Goal: Use online tool/utility: Utilize a website feature to perform a specific function

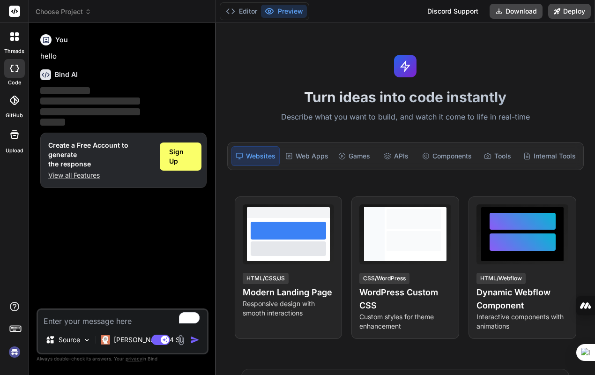
type textarea "x"
click at [58, 317] on textarea "To enrich screen reader interactions, please activate Accessibility in Grammarl…" at bounding box center [122, 318] width 169 height 17
paste textarea "Create an interactive sales analytics dashboard using the following daily sales…"
type textarea "Create an interactive sales analytics dashboard using the following daily sales…"
type textarea "x"
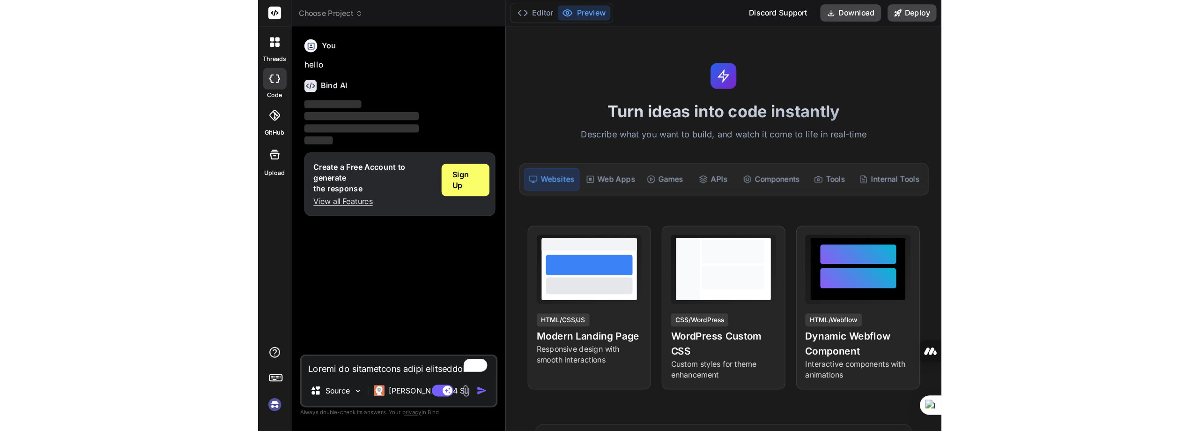
scroll to position [619, 0]
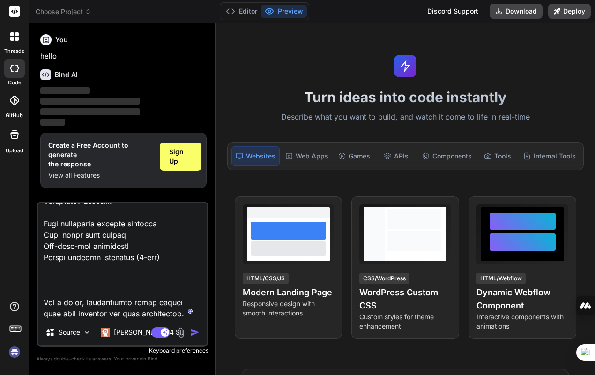
type textarea "Create an interactive sales analytics dashboard using the following daily sales…"
click at [199, 333] on img "button" at bounding box center [194, 332] width 9 height 9
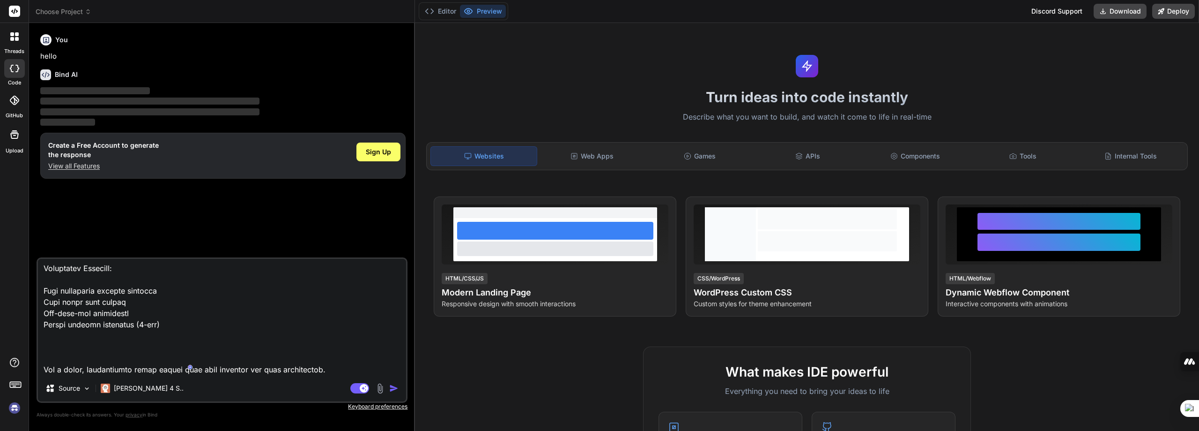
scroll to position [429, 0]
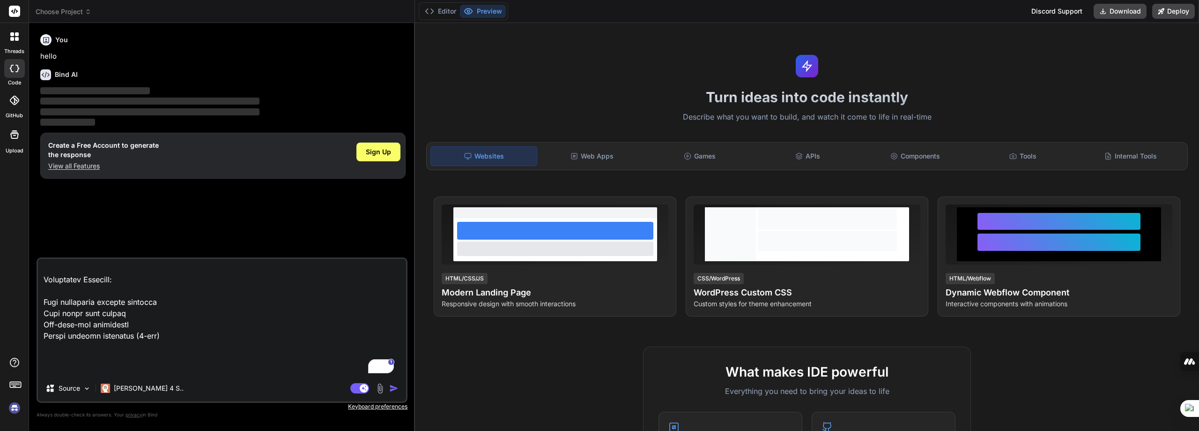
click at [16, 374] on img at bounding box center [15, 408] width 16 height 16
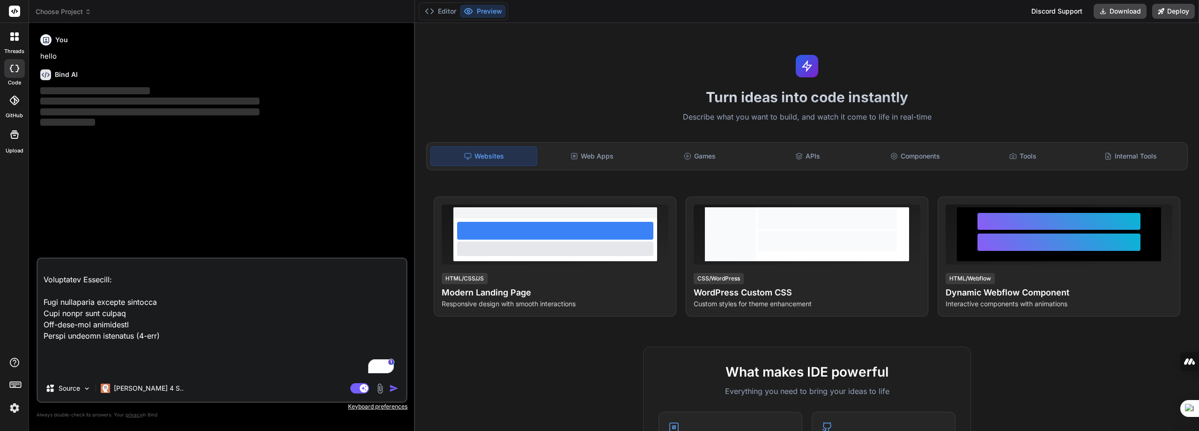
click at [17, 374] on img at bounding box center [15, 408] width 16 height 16
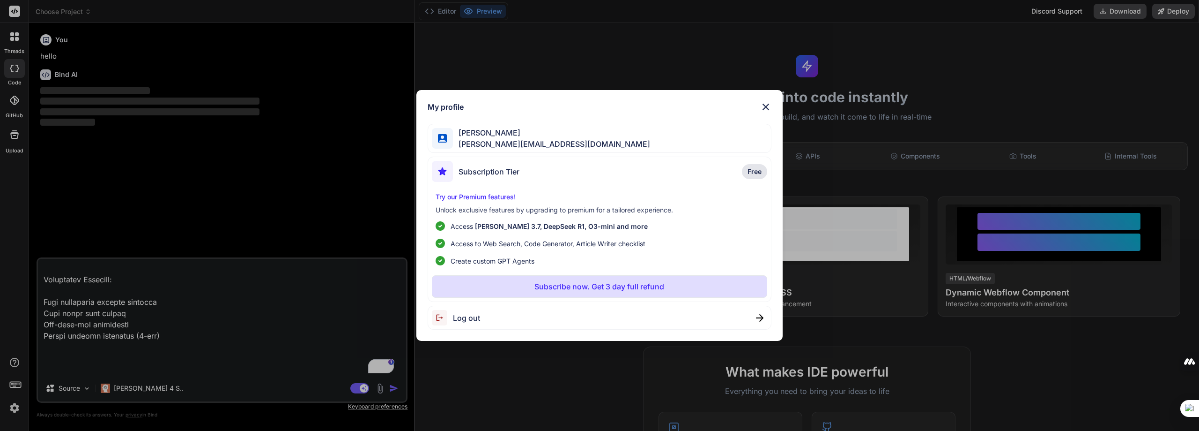
click at [595, 104] on img at bounding box center [765, 106] width 11 height 11
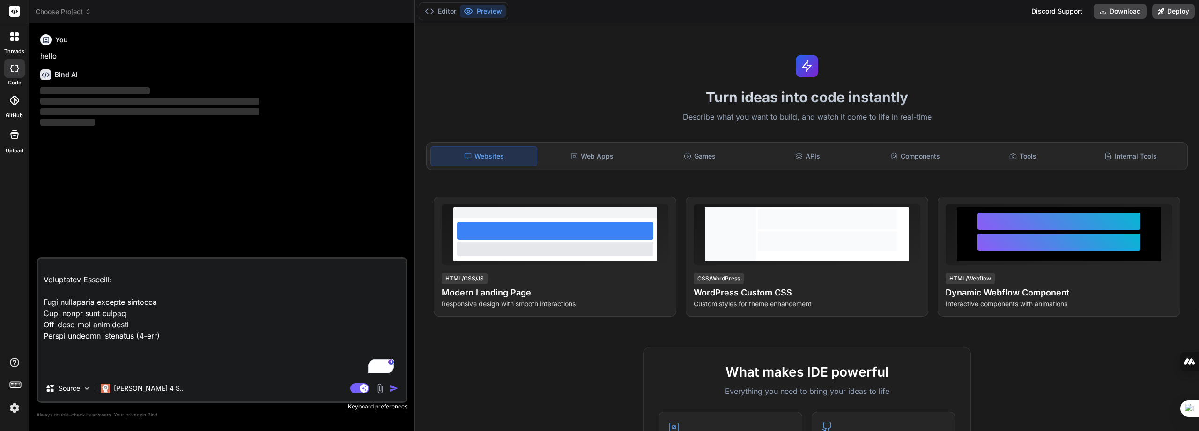
click at [14, 374] on img at bounding box center [15, 408] width 16 height 16
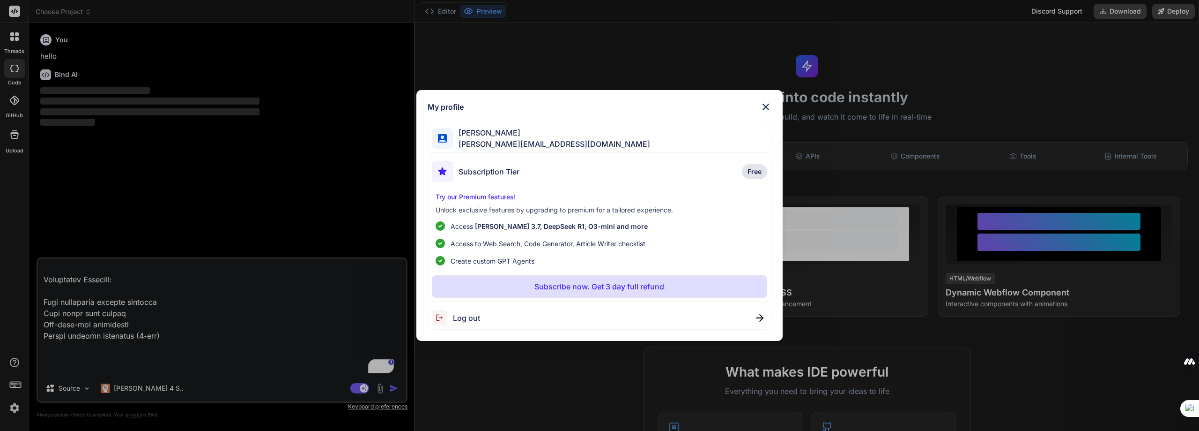
click at [460, 317] on span "Log out" at bounding box center [466, 317] width 27 height 11
type textarea "x"
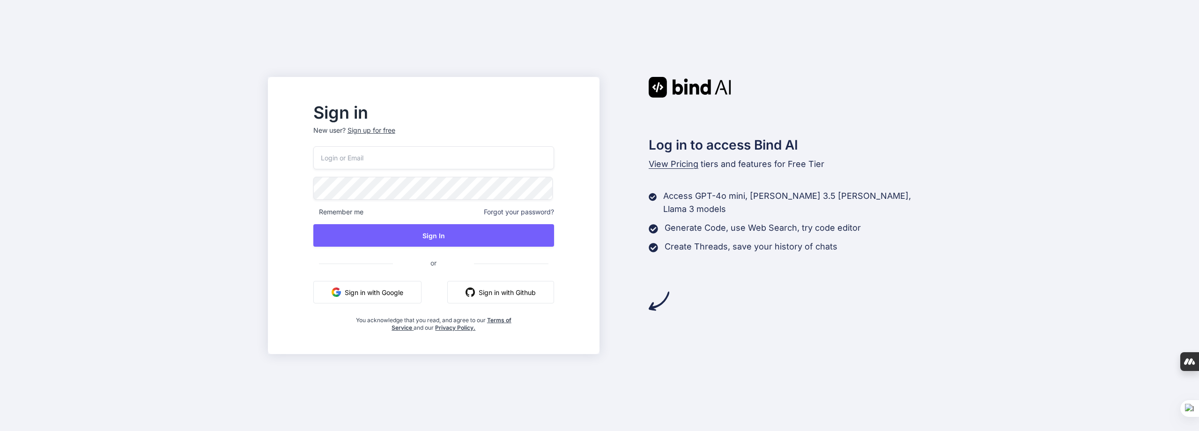
click at [379, 157] on input "email" at bounding box center [433, 157] width 241 height 23
type input "[PERSON_NAME][EMAIL_ADDRESS][DOMAIN_NAME]"
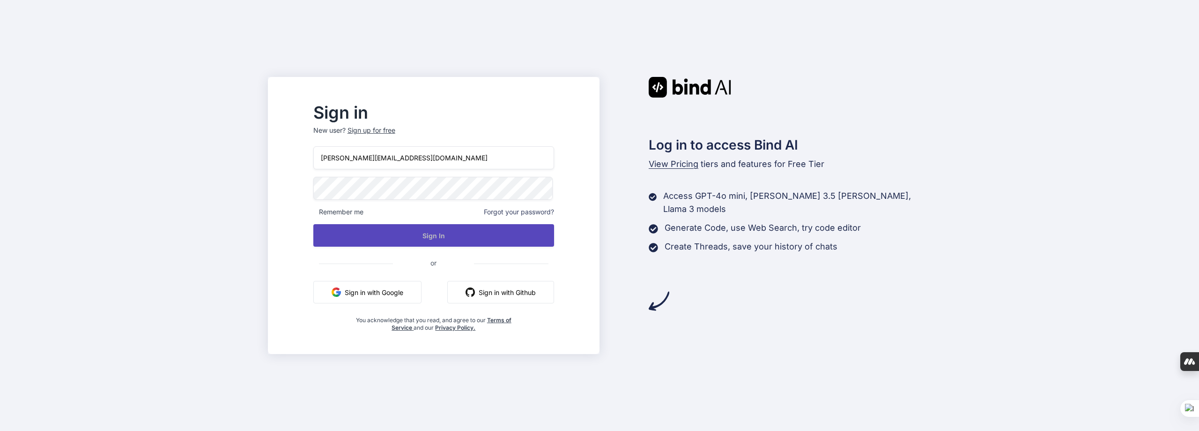
click at [457, 235] on button "Sign In" at bounding box center [433, 235] width 241 height 22
click at [478, 230] on button "Sign In" at bounding box center [433, 235] width 241 height 22
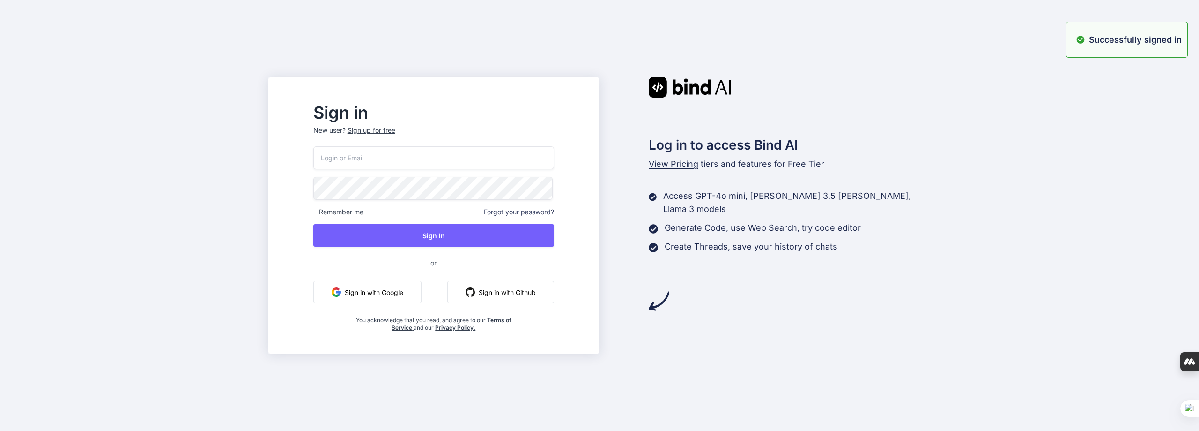
type input "[PERSON_NAME][EMAIL_ADDRESS][DOMAIN_NAME]"
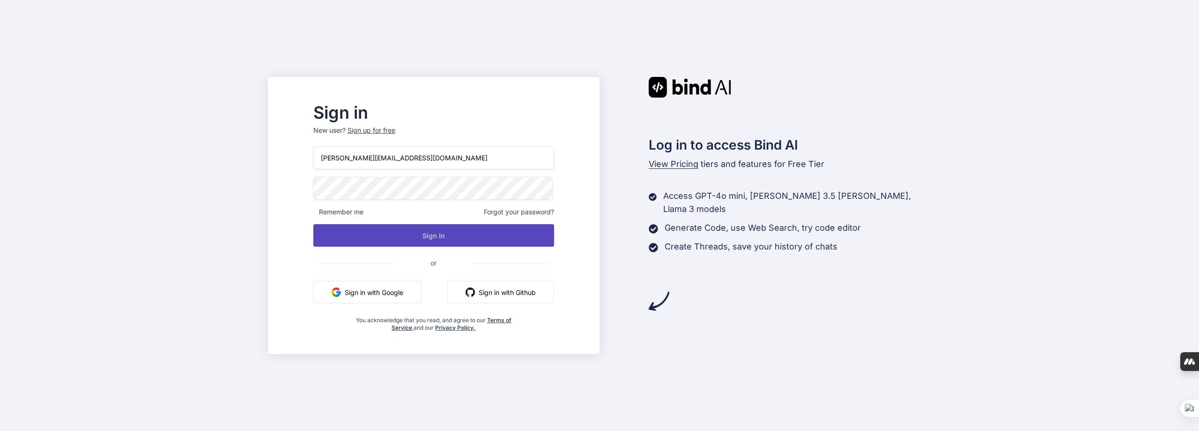
click at [448, 236] on button "Sign In" at bounding box center [433, 235] width 241 height 22
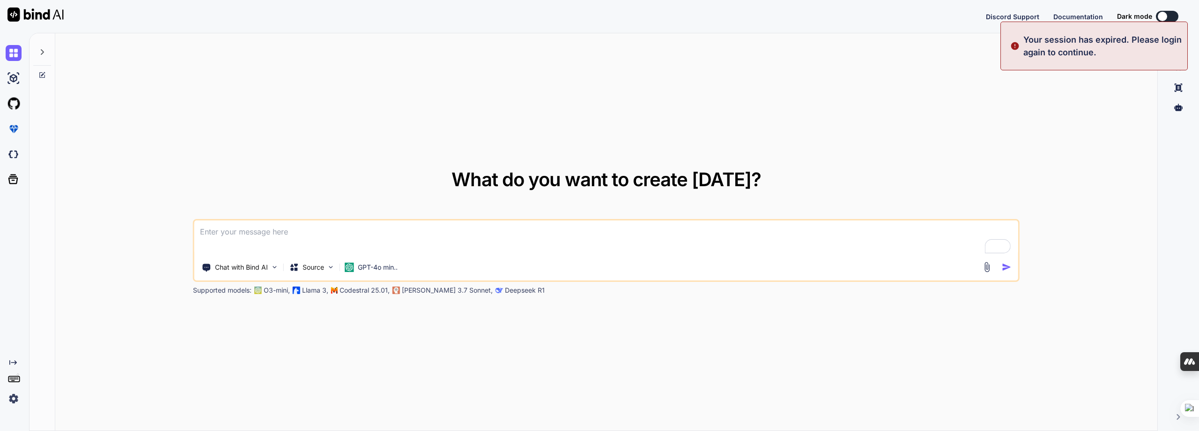
type textarea "x"
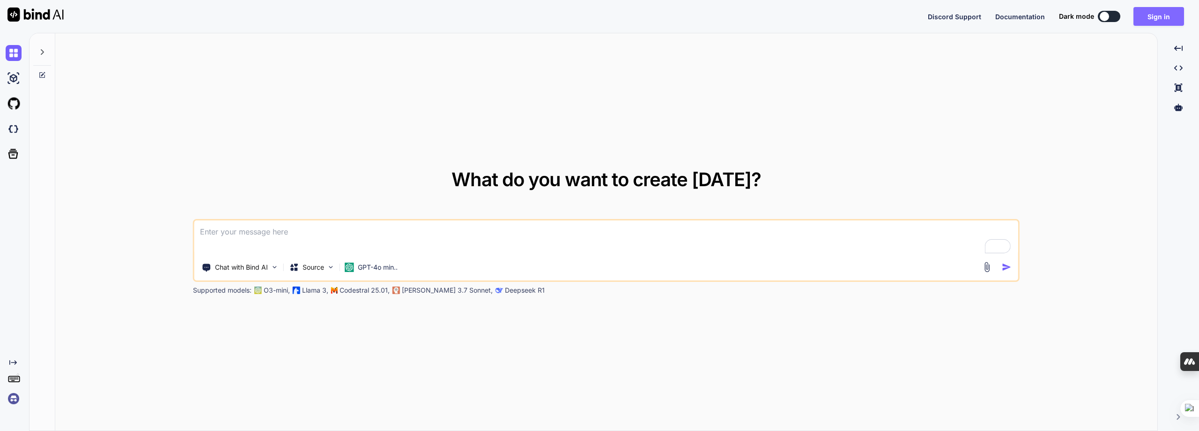
click at [1154, 19] on button "Sign in" at bounding box center [1159, 16] width 51 height 19
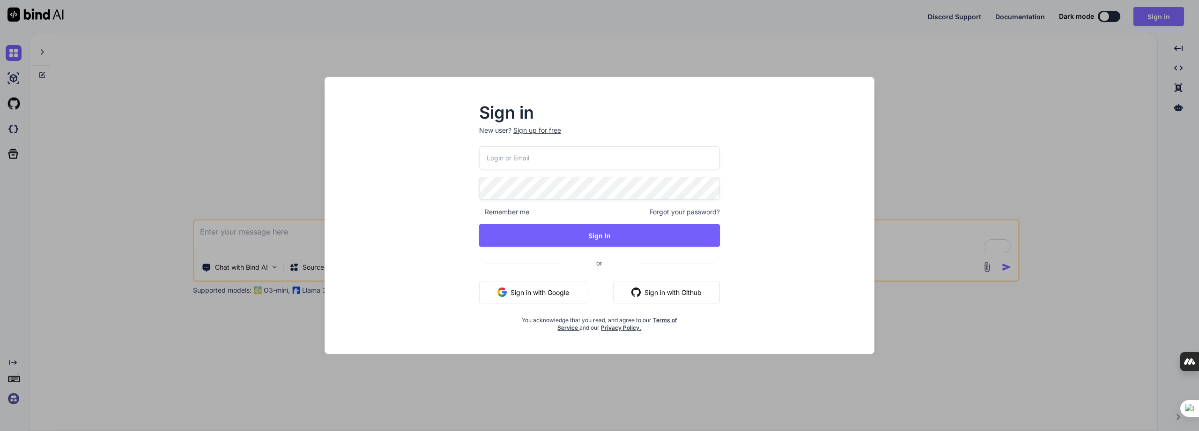
type input "[PERSON_NAME][EMAIL_ADDRESS][DOMAIN_NAME]"
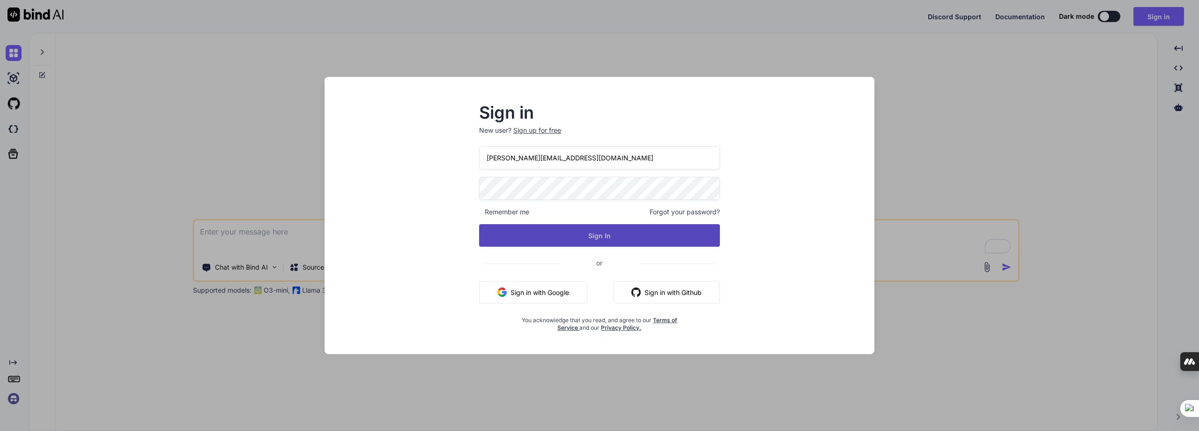
click at [620, 236] on button "Sign In" at bounding box center [599, 235] width 241 height 22
click at [518, 235] on button "Sign In" at bounding box center [599, 235] width 241 height 22
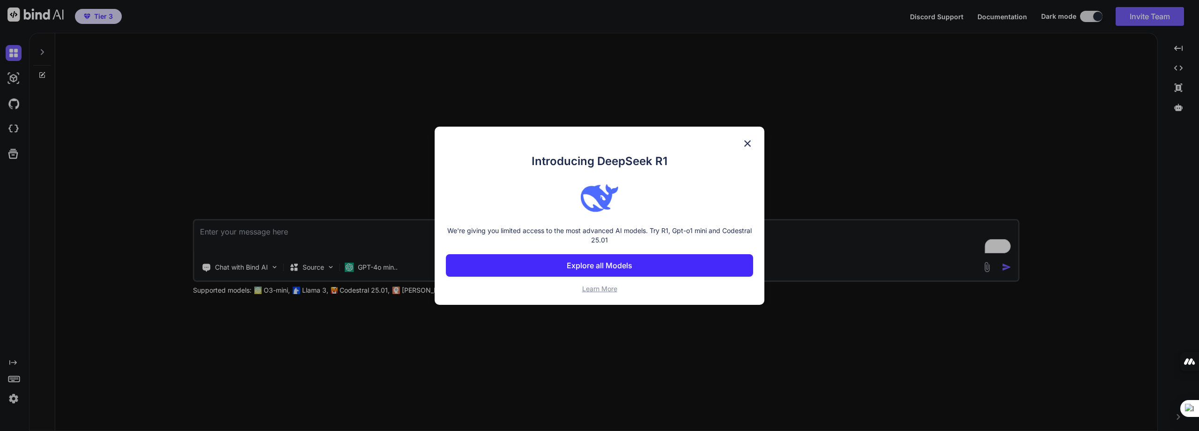
click at [746, 142] on img at bounding box center [747, 143] width 11 height 11
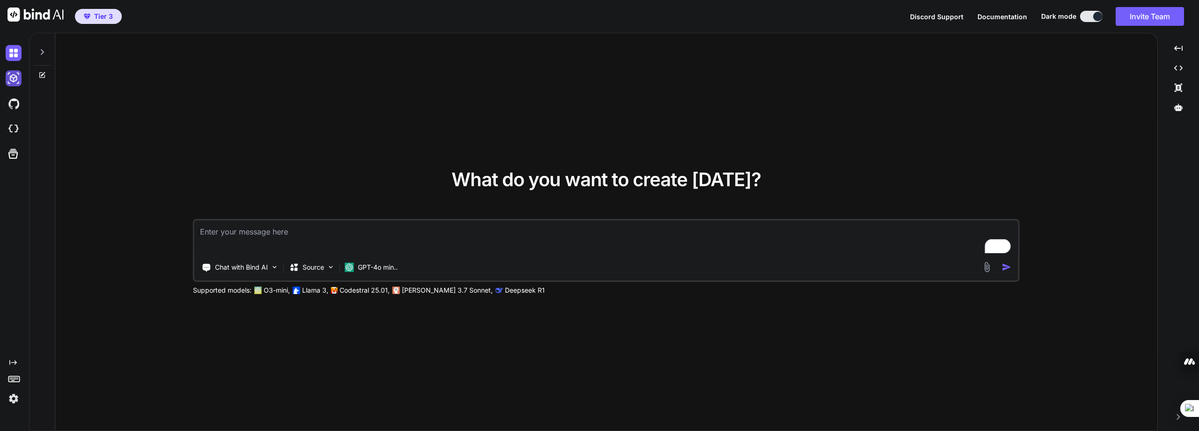
click at [15, 76] on img at bounding box center [14, 78] width 16 height 16
type textarea "x"
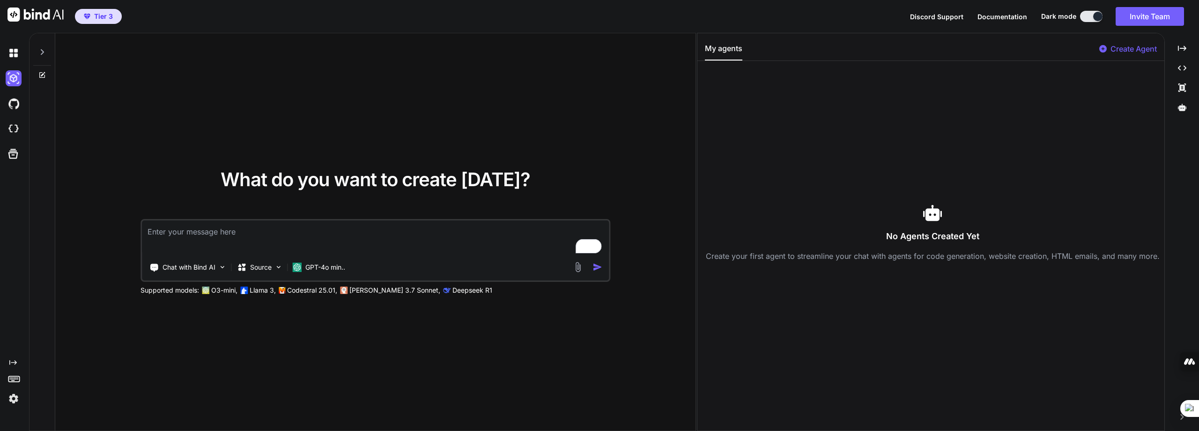
click at [172, 235] on textarea "To enrich screen reader interactions, please activate Accessibility in Grammarl…" at bounding box center [375, 237] width 467 height 35
paste textarea "Create an interactive sales analytics dashboard using the following daily sales…"
type textarea "Create an interactive sales analytics dashboard using the following daily sales…"
type textarea "x"
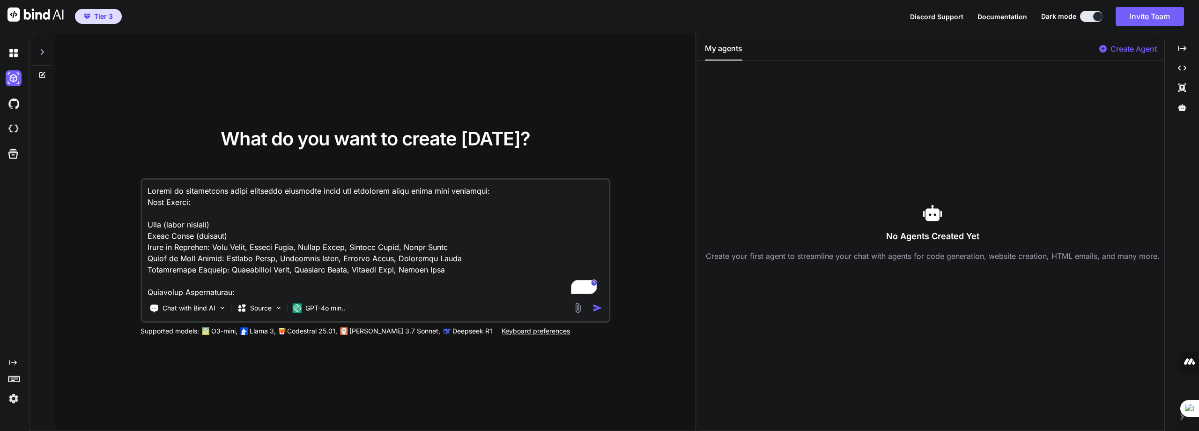
type textarea "Create an interactive sales analytics dashboard using the following daily sales…"
click at [597, 311] on img "button" at bounding box center [598, 308] width 10 height 10
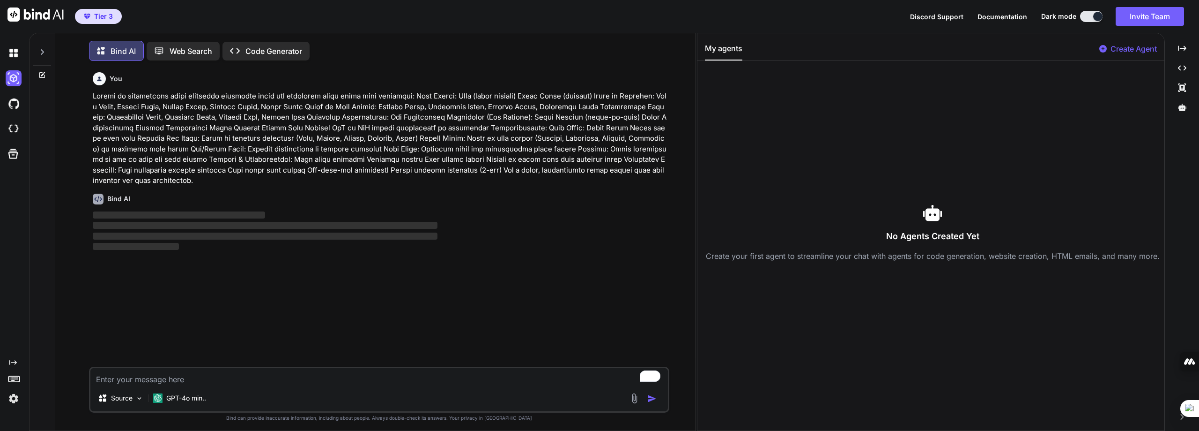
scroll to position [5, 0]
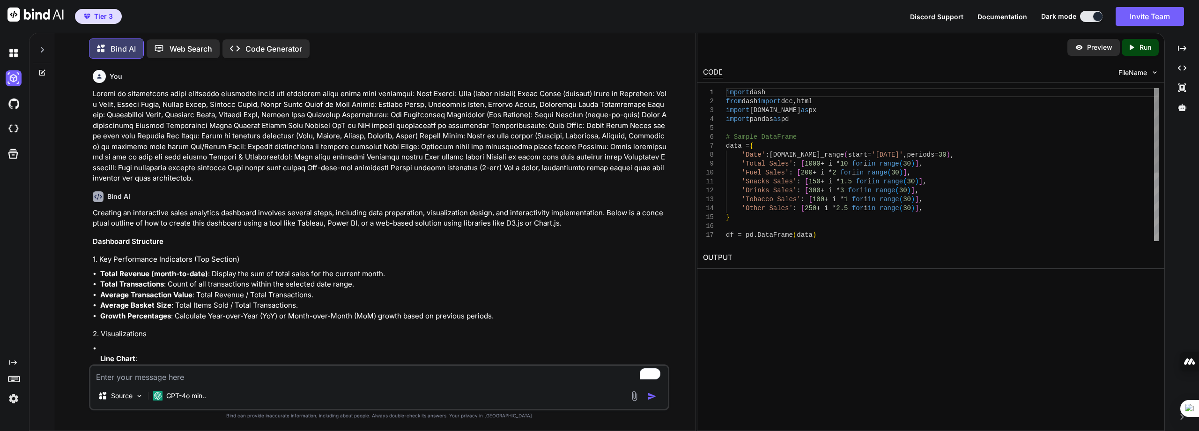
type textarea "x"
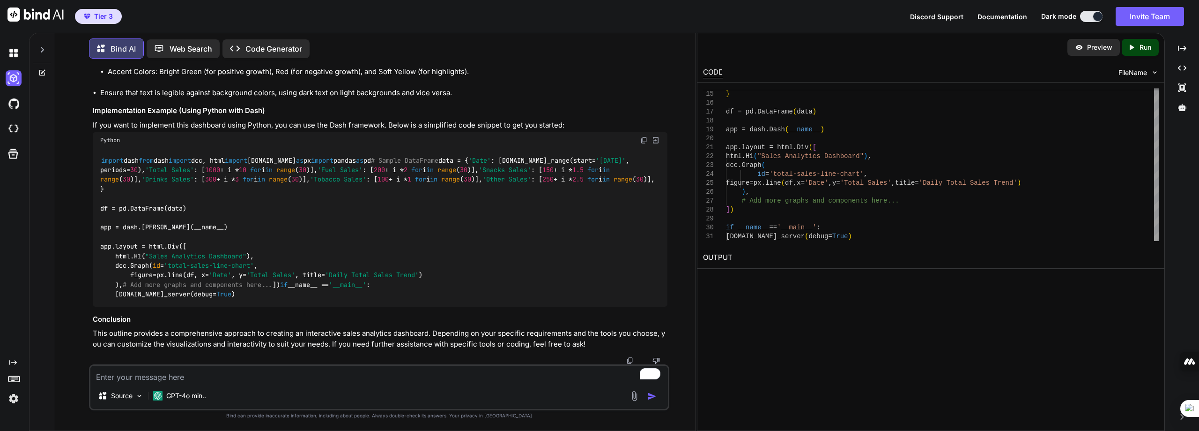
scroll to position [1043, 0]
click at [634, 397] on img at bounding box center [634, 395] width 11 height 11
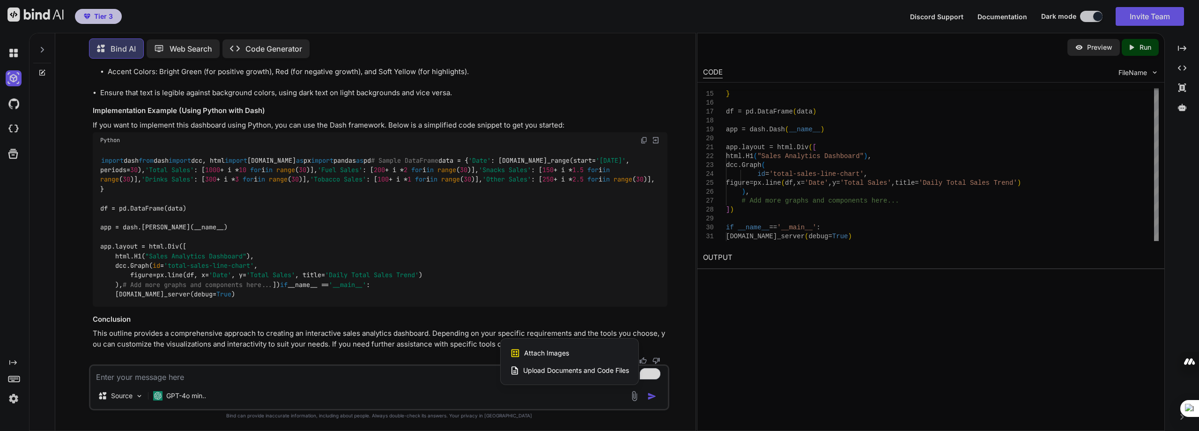
click at [553, 370] on span "Upload Documents and Code Files" at bounding box center [576, 369] width 106 height 9
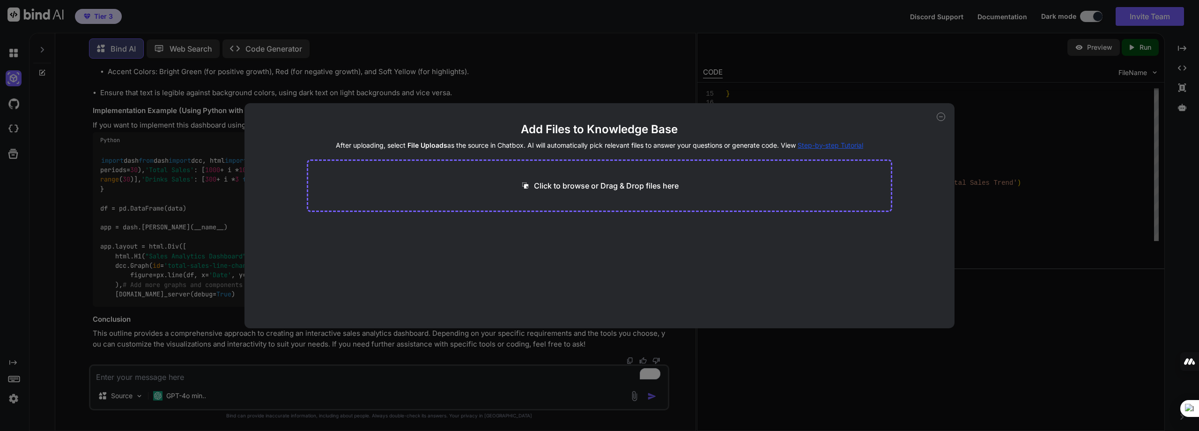
click at [626, 184] on p "Click to browse or Drag & Drop files here" at bounding box center [606, 185] width 145 height 11
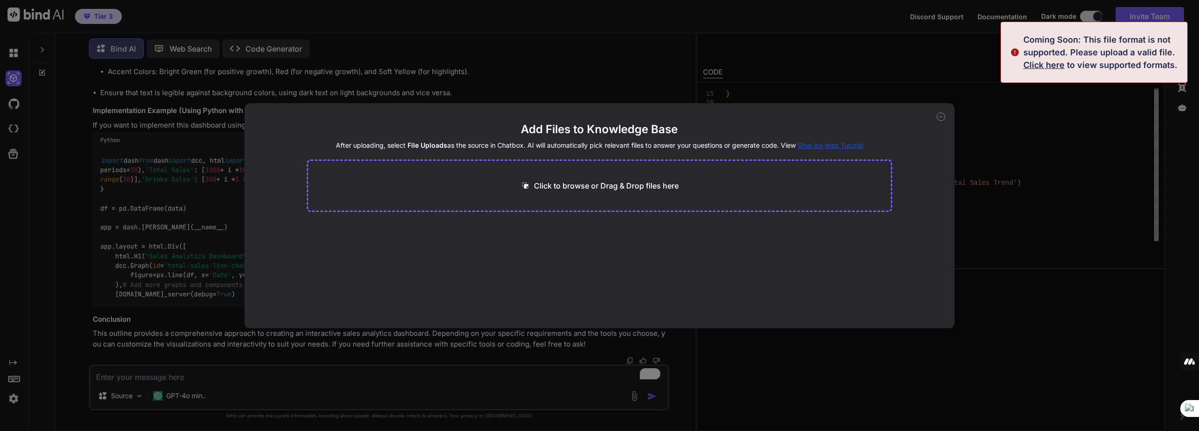
click at [1045, 65] on span "Click here" at bounding box center [1044, 65] width 41 height 10
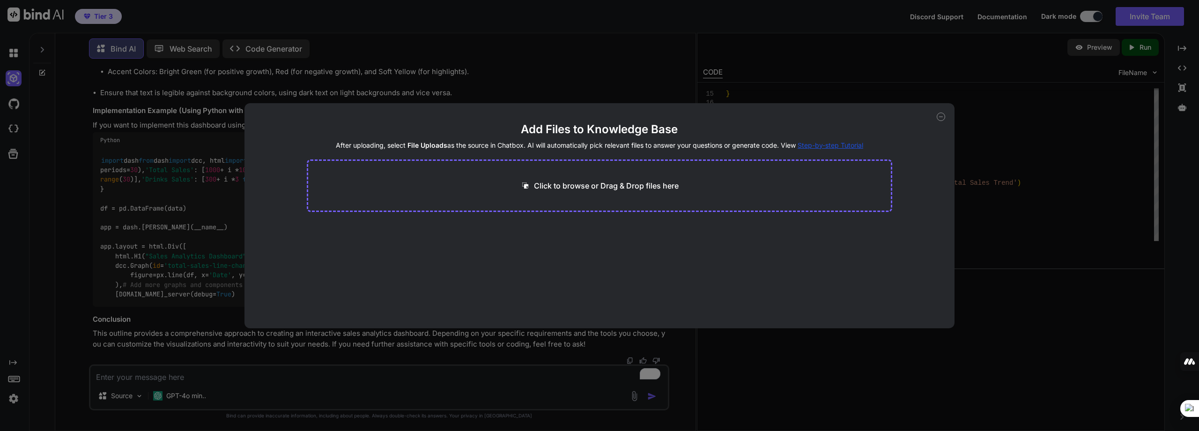
click at [607, 185] on p "Click to browse or Drag & Drop files here" at bounding box center [606, 185] width 145 height 11
type input "C:\fakepath\daily_sales_tracker_template.pdf"
click at [881, 289] on button "Finish" at bounding box center [876, 290] width 33 height 19
click at [943, 117] on icon at bounding box center [941, 116] width 8 height 8
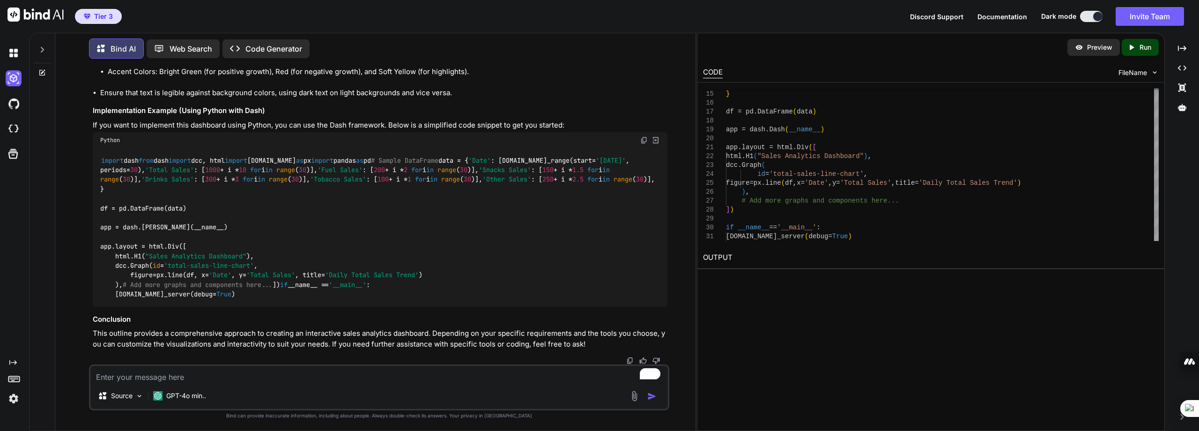
click at [636, 395] on img at bounding box center [634, 395] width 11 height 11
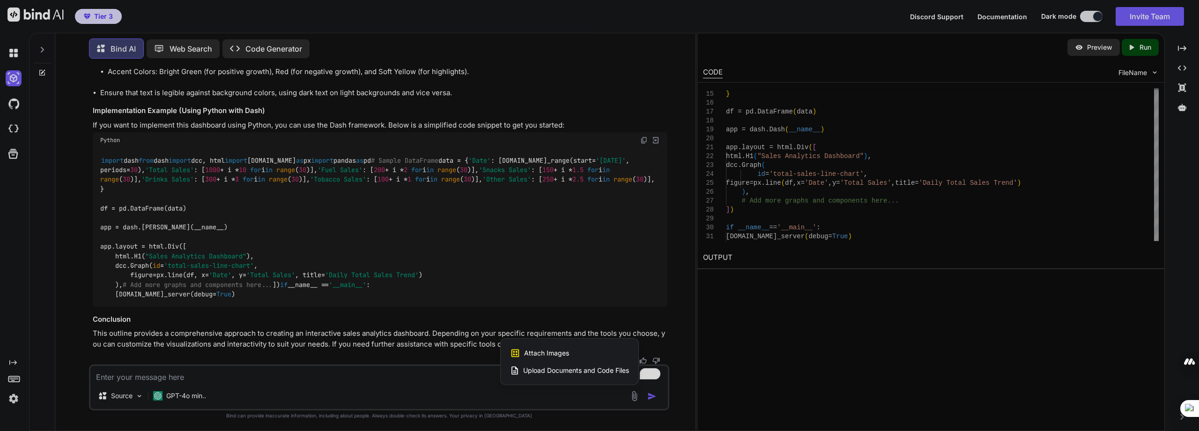
click at [573, 367] on span "Upload Documents and Code Files" at bounding box center [576, 369] width 106 height 9
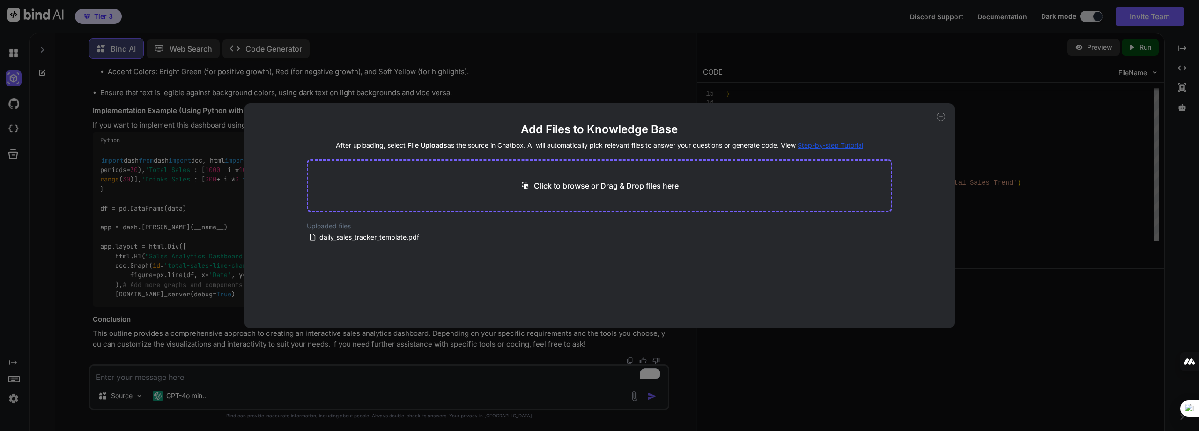
click at [832, 147] on span "Step-by-step Tutorial" at bounding box center [831, 145] width 66 height 8
click at [939, 116] on icon at bounding box center [941, 116] width 8 height 8
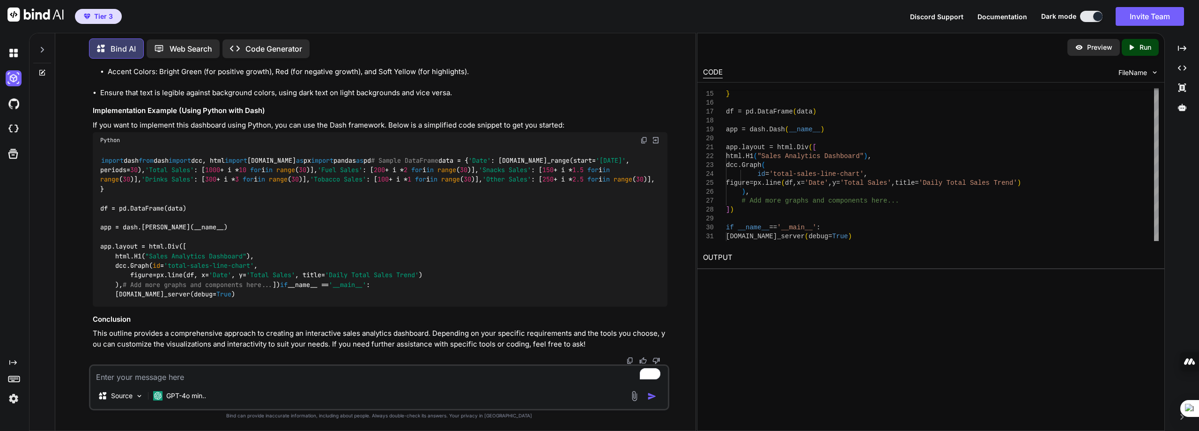
click at [633, 393] on img at bounding box center [634, 395] width 11 height 11
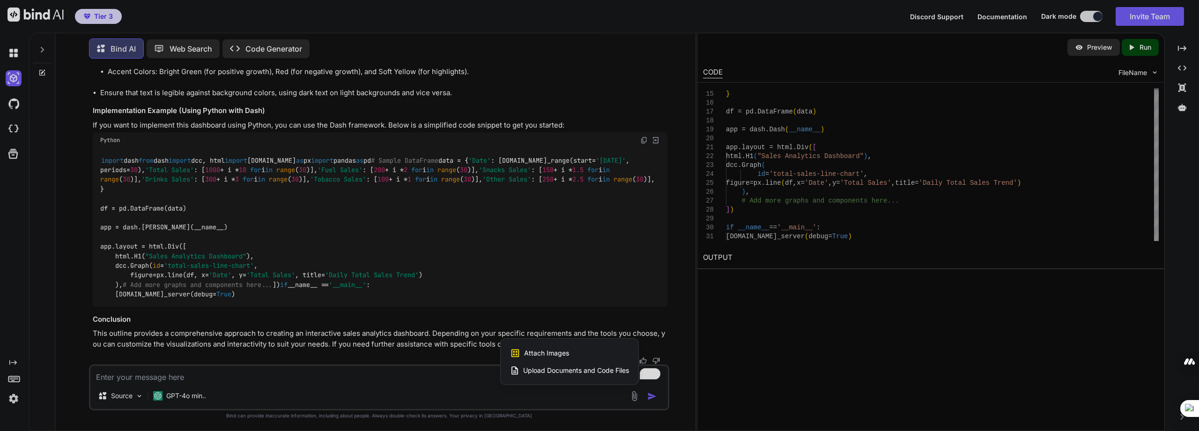
click at [578, 370] on span "Upload Documents and Code Files" at bounding box center [576, 369] width 106 height 9
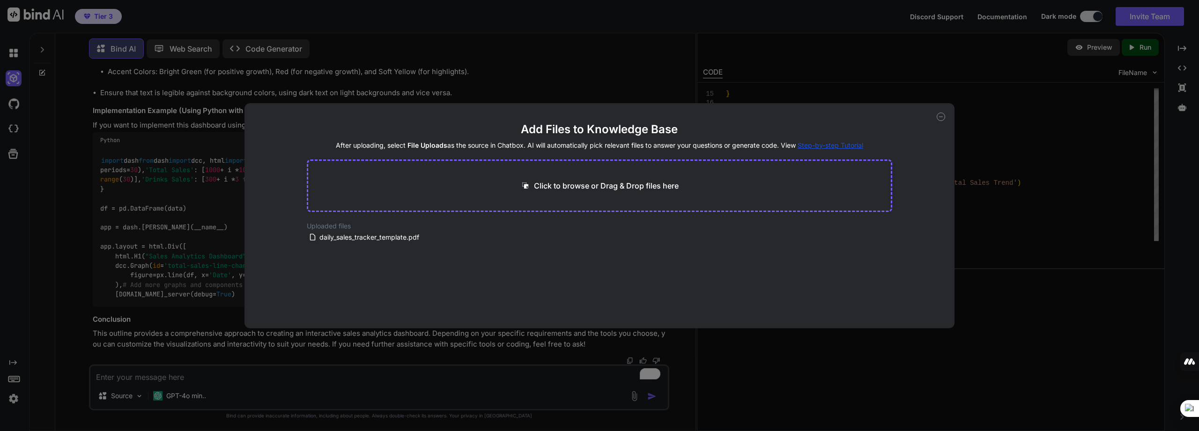
click at [592, 186] on p "Click to browse or Drag & Drop files here" at bounding box center [606, 185] width 145 height 11
type input "C:\fakepath\daily_sales_tracker_template.xlsx"
click at [865, 289] on button "Finish" at bounding box center [876, 290] width 33 height 19
click at [433, 249] on icon at bounding box center [436, 250] width 8 height 8
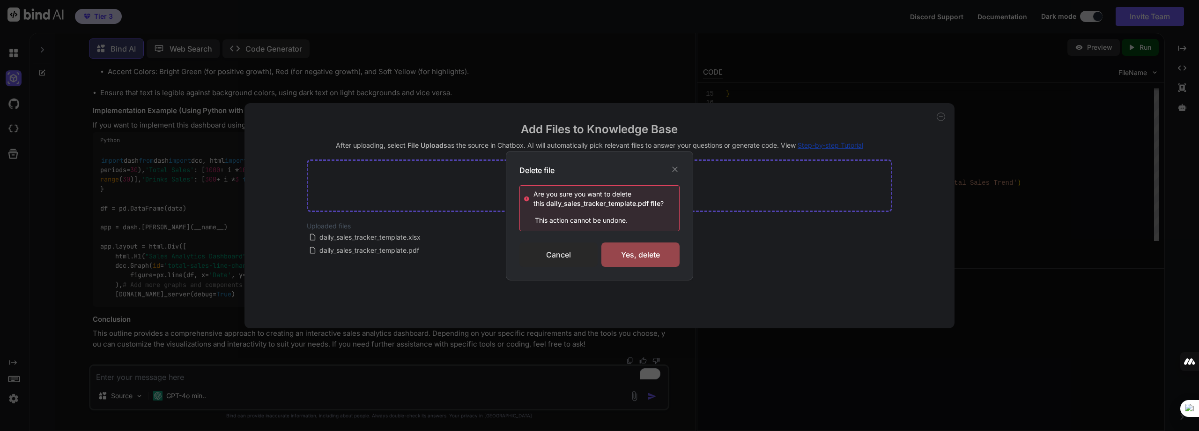
click at [559, 259] on div "Cancel" at bounding box center [559, 254] width 78 height 24
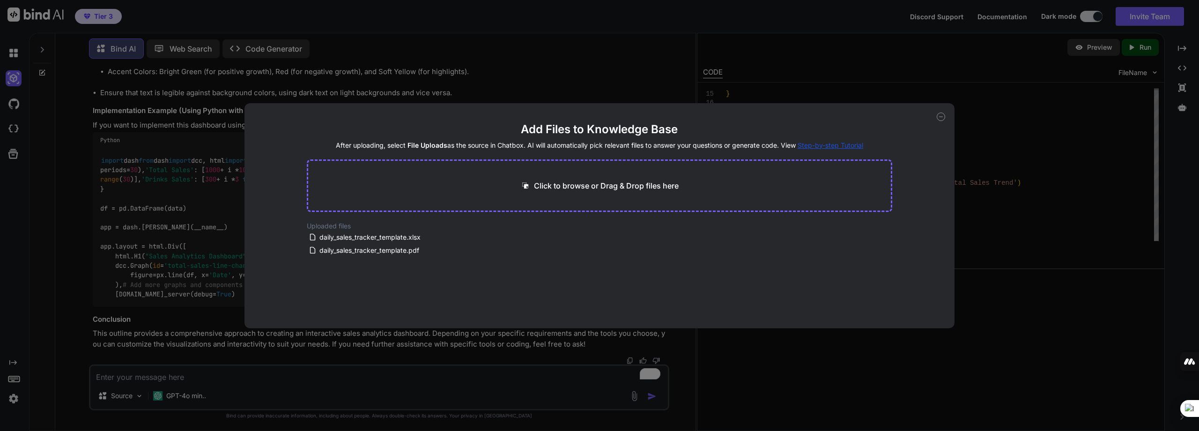
click at [944, 118] on icon at bounding box center [941, 116] width 8 height 8
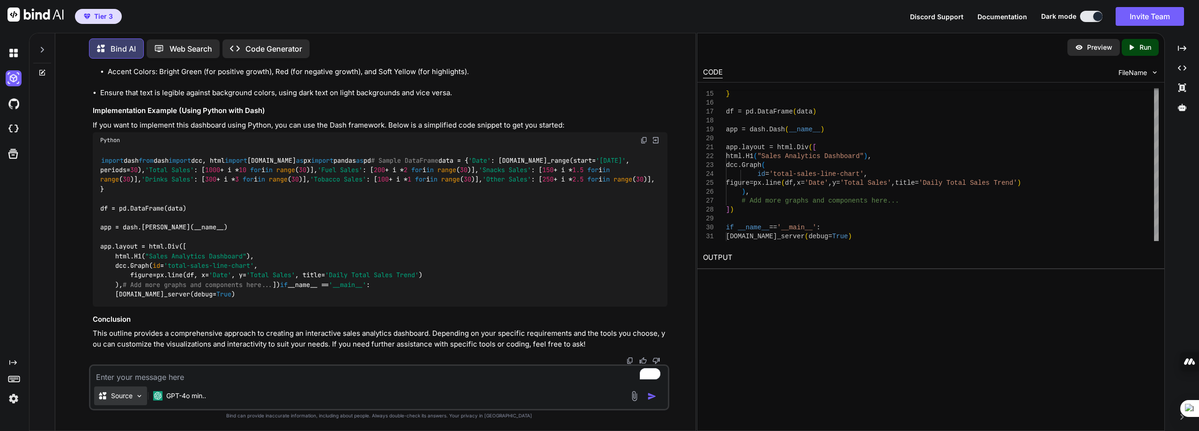
click at [107, 395] on icon at bounding box center [102, 395] width 9 height 9
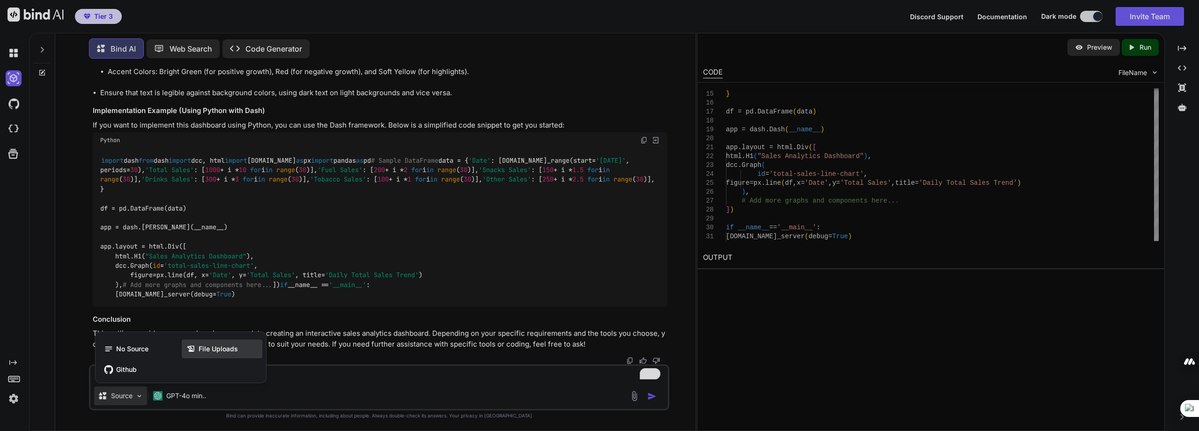
click at [205, 347] on span "File Uploads" at bounding box center [218, 348] width 39 height 9
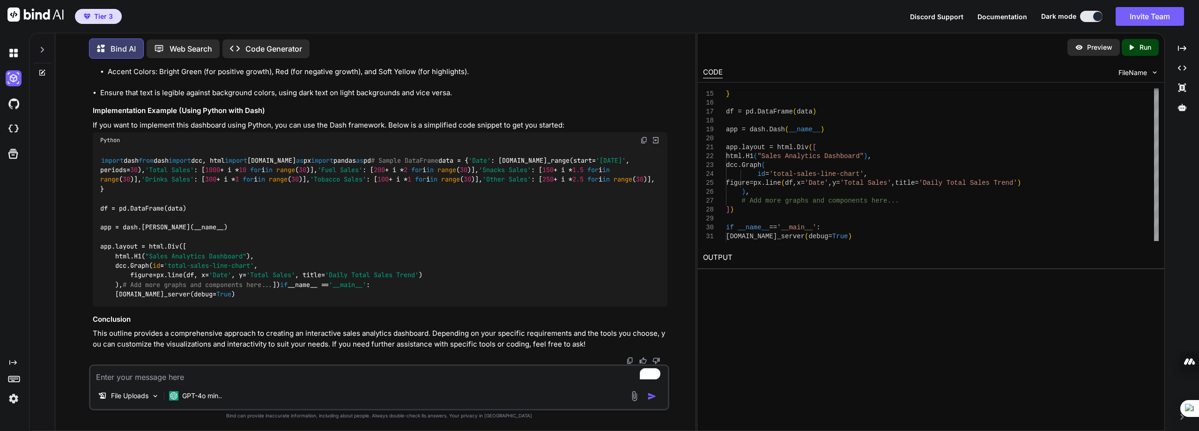
click at [135, 370] on textarea "To enrich screen reader interactions, please activate Accessibility in Grammarl…" at bounding box center [379, 373] width 578 height 17
paste textarea "Update the dashboard code to read data from my uploaded Excel file "daily_sales…"
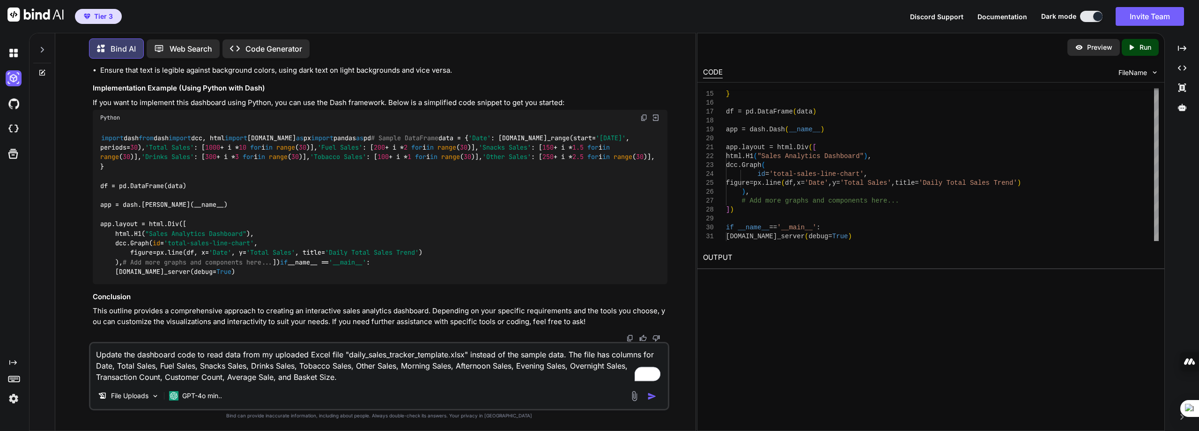
type textarea "Update the dashboard code to read data from my uploaded Excel file "daily_sales…"
click at [654, 394] on img "button" at bounding box center [652, 395] width 9 height 9
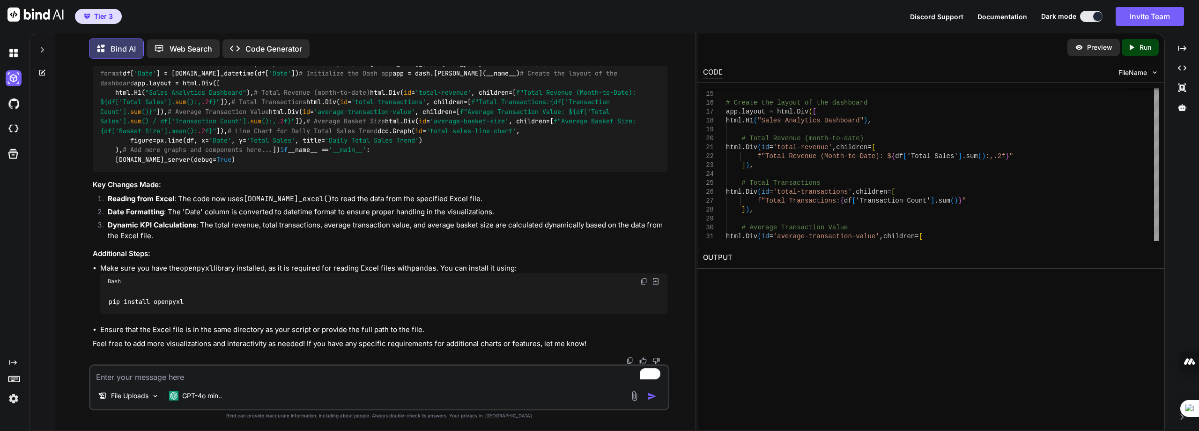
scroll to position [1845, 0]
drag, startPoint x: 1143, startPoint y: 46, endPoint x: 1054, endPoint y: 85, distance: 97.6
click at [1143, 46] on p "Run" at bounding box center [1146, 47] width 12 height 9
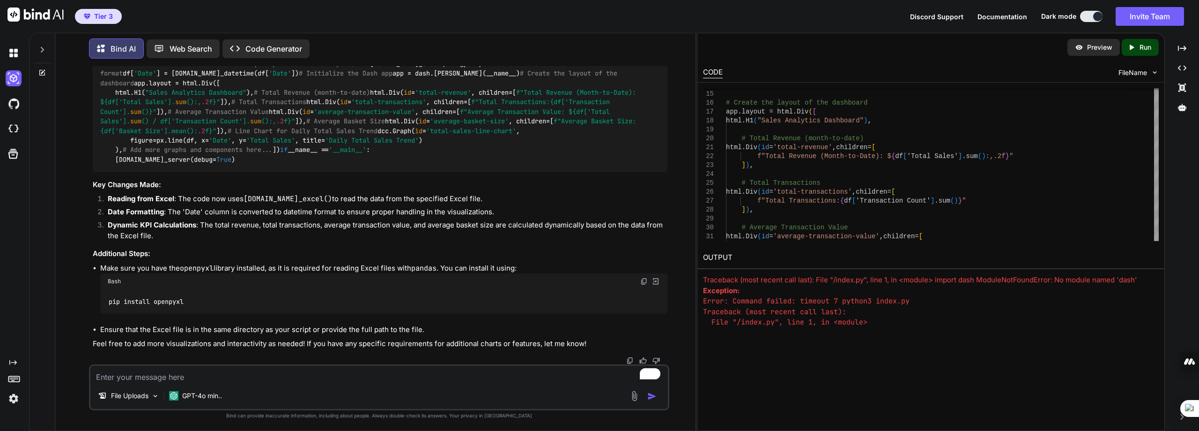
click at [116, 378] on textarea "To enrich screen reader interactions, please activate Accessibility in Grammarl…" at bounding box center [379, 373] width 578 height 17
paste textarea "Install the required libraries: dash, plotly, pandas, and openpyxl. Then run th…"
type textarea "Install the required libraries: dash, plotly, pandas, and openpyxl. Then run th…"
click at [654, 396] on img "button" at bounding box center [652, 395] width 9 height 9
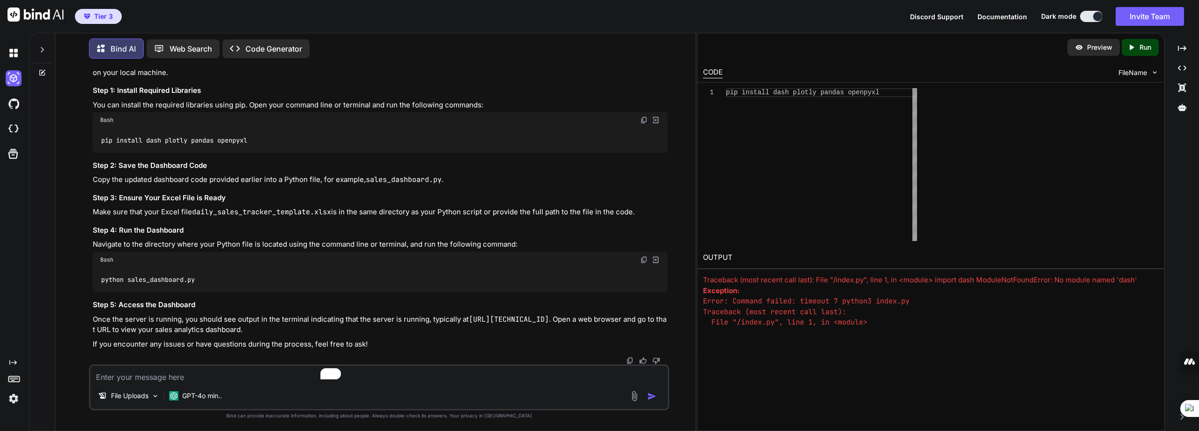
scroll to position [2209, 0]
click at [735, 91] on div "pip install dash plotly pandas openpyxl" at bounding box center [942, 164] width 433 height 153
type textarea "pip install dash plotly pandas openpyxl"
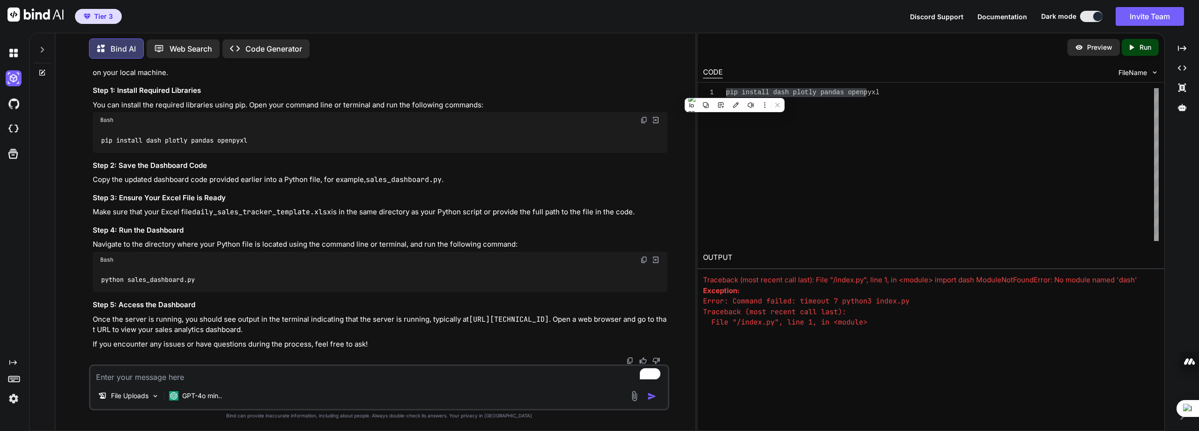
scroll to position [0, 0]
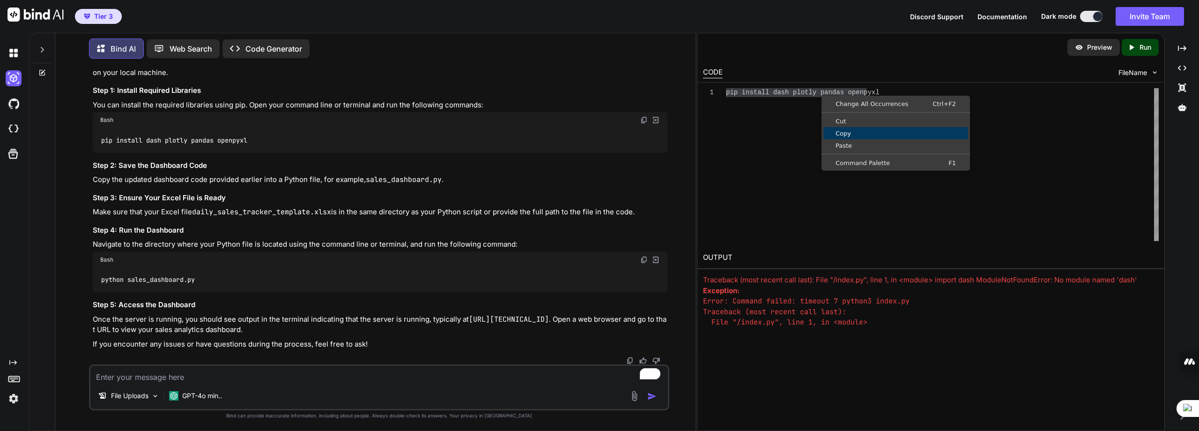
click at [849, 133] on span "Copy" at bounding box center [896, 133] width 145 height 6
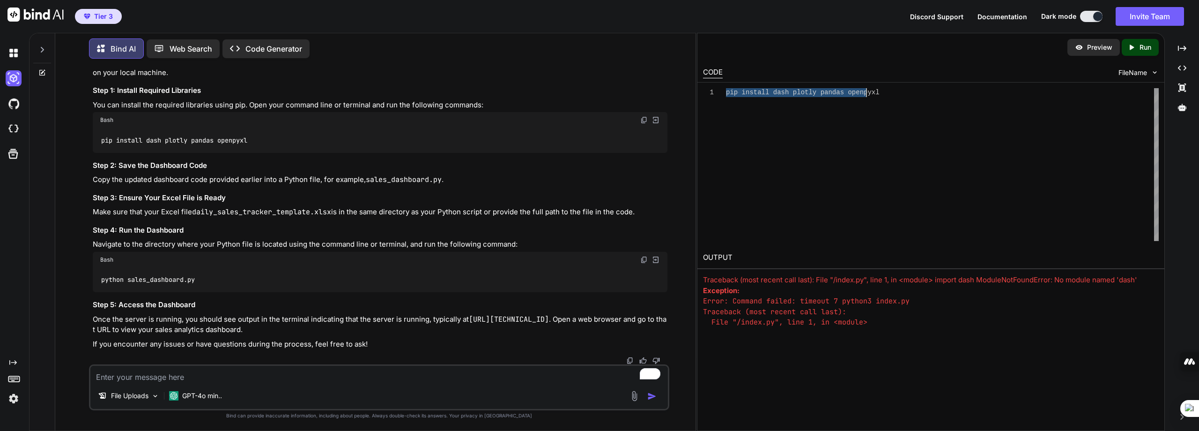
scroll to position [22, 0]
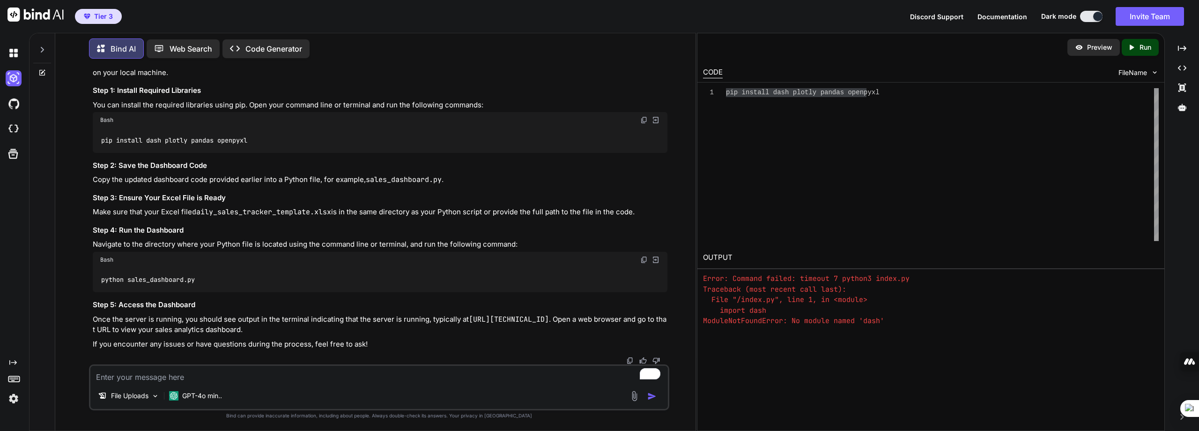
click at [127, 377] on textarea "To enrich screen reader interactions, please activate Accessibility in Grammarl…" at bounding box center [379, 373] width 578 height 17
paste textarea "I need the complete Python code for the dashboard. Please put the full code in …"
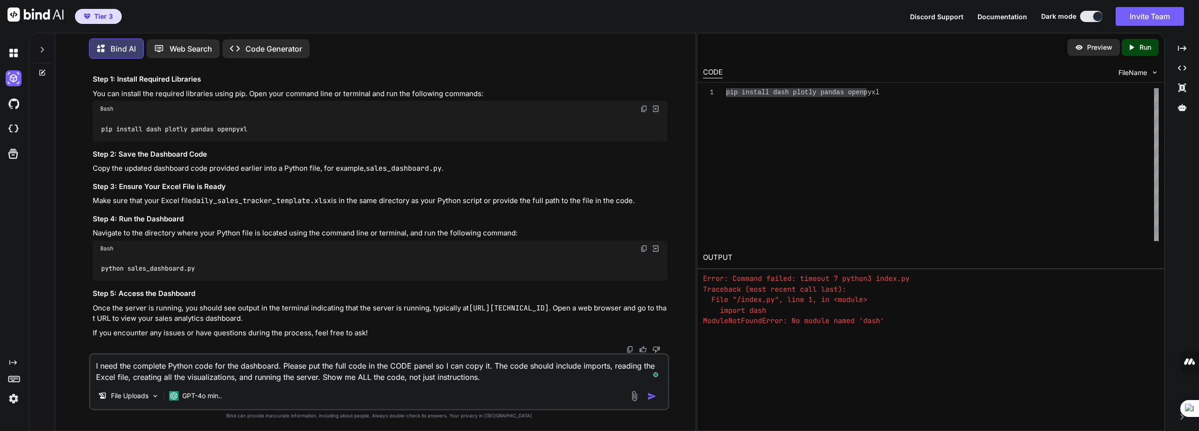
type textarea "I need the complete Python code for the dashboard. Please put the full code in …"
drag, startPoint x: 654, startPoint y: 393, endPoint x: 648, endPoint y: 377, distance: 17.7
click at [655, 393] on img "button" at bounding box center [652, 395] width 9 height 9
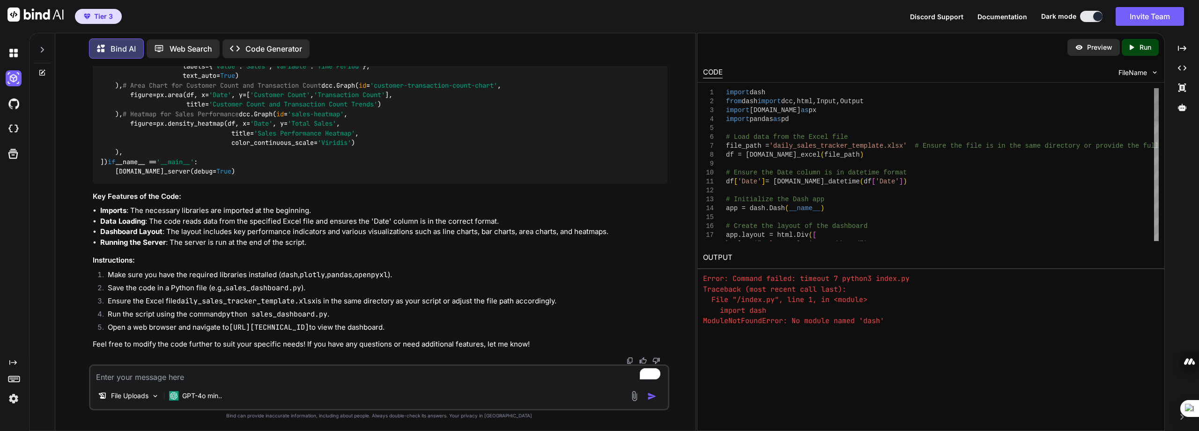
scroll to position [2896, 0]
drag, startPoint x: 726, startPoint y: 89, endPoint x: 736, endPoint y: 98, distance: 13.3
click at [736, 98] on div "# Create the layout of the dashboard app.layout = html.Div ( [ html.H1 ( "Sales…" at bounding box center [942, 164] width 433 height 153
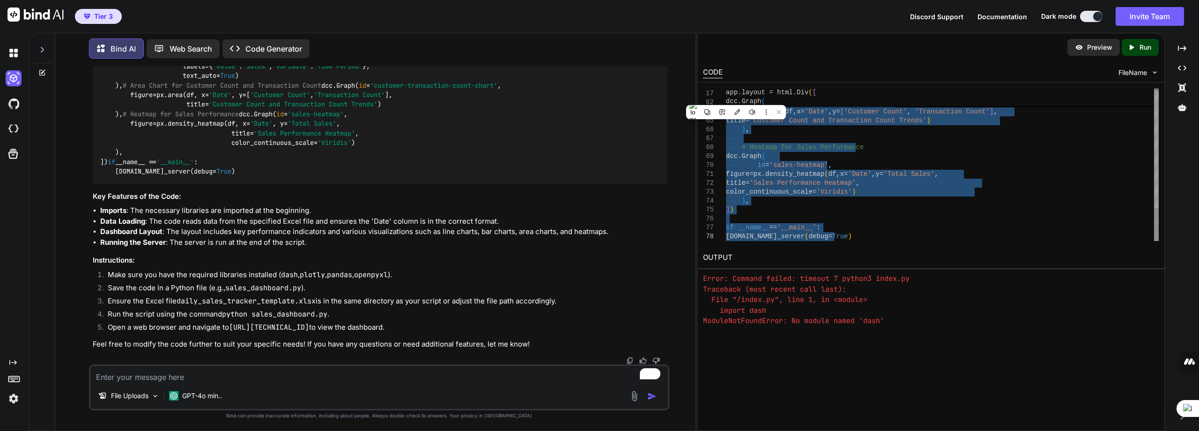
drag, startPoint x: 727, startPoint y: 92, endPoint x: 915, endPoint y: 255, distance: 248.8
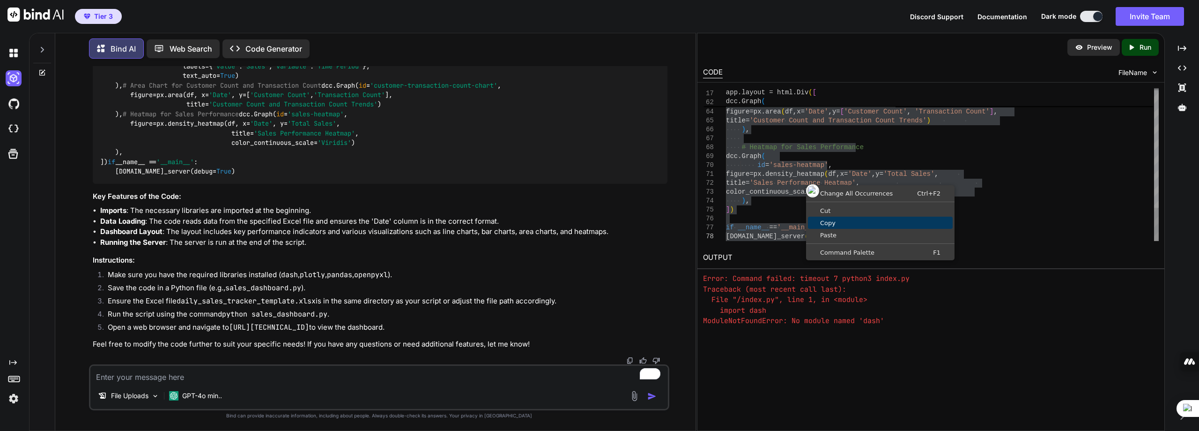
click at [837, 222] on span "Copy" at bounding box center [880, 223] width 145 height 6
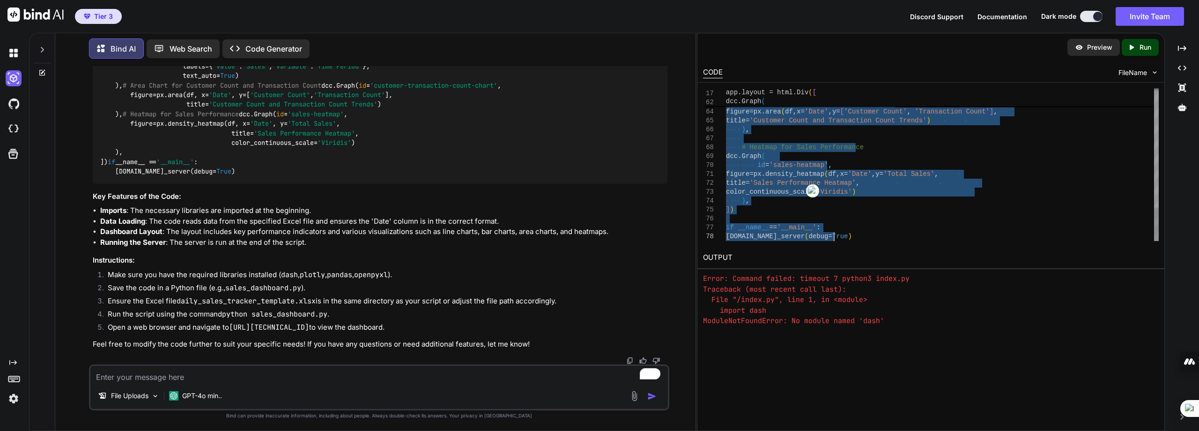
scroll to position [1, 0]
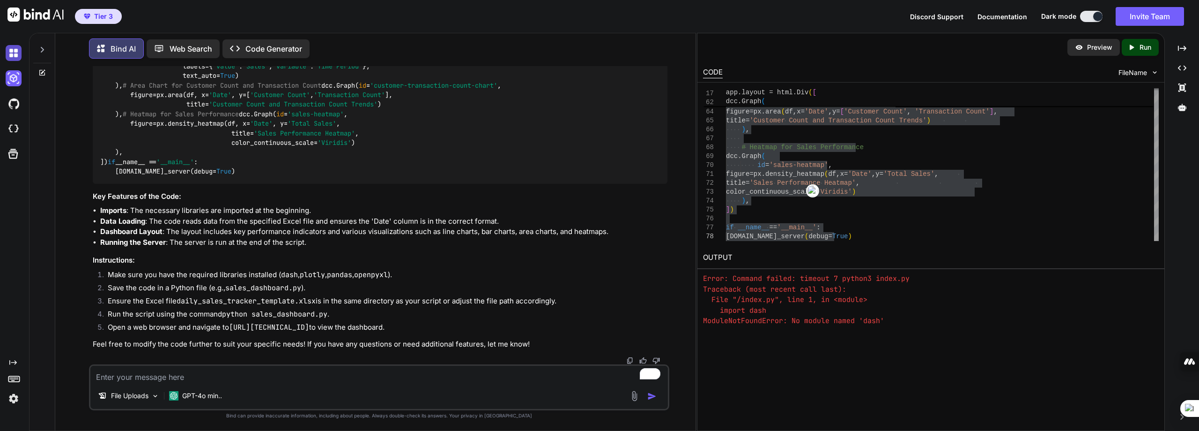
click at [15, 51] on img at bounding box center [14, 53] width 16 height 16
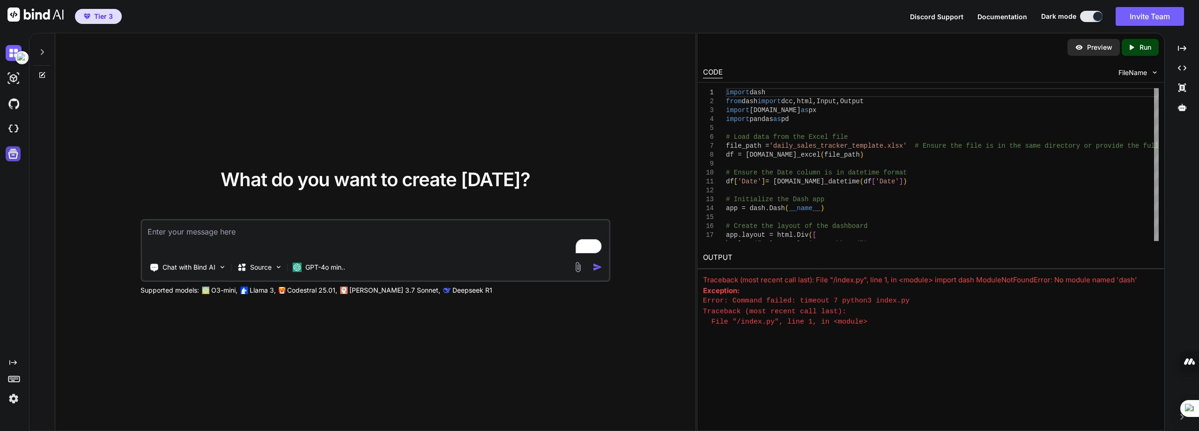
click at [11, 157] on icon at bounding box center [13, 153] width 13 height 13
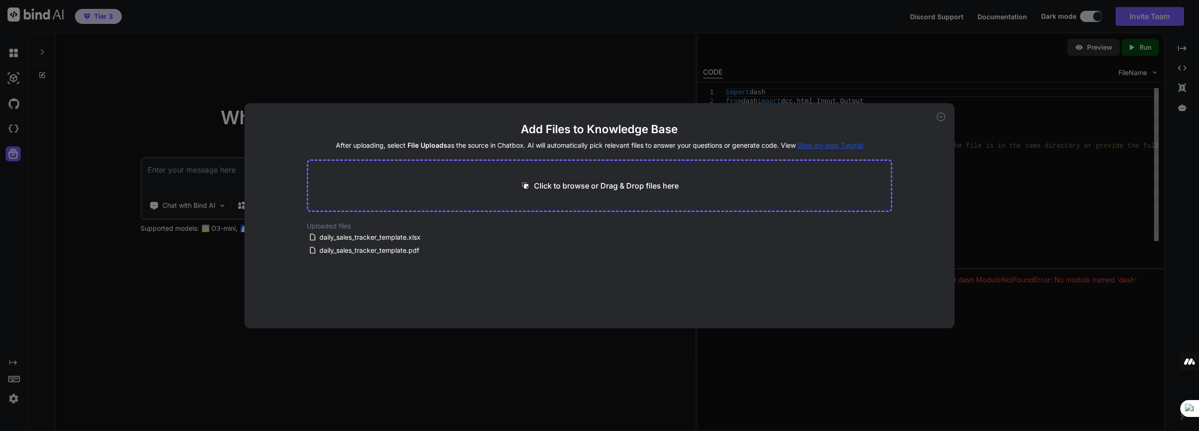
click at [941, 114] on icon at bounding box center [941, 116] width 8 height 8
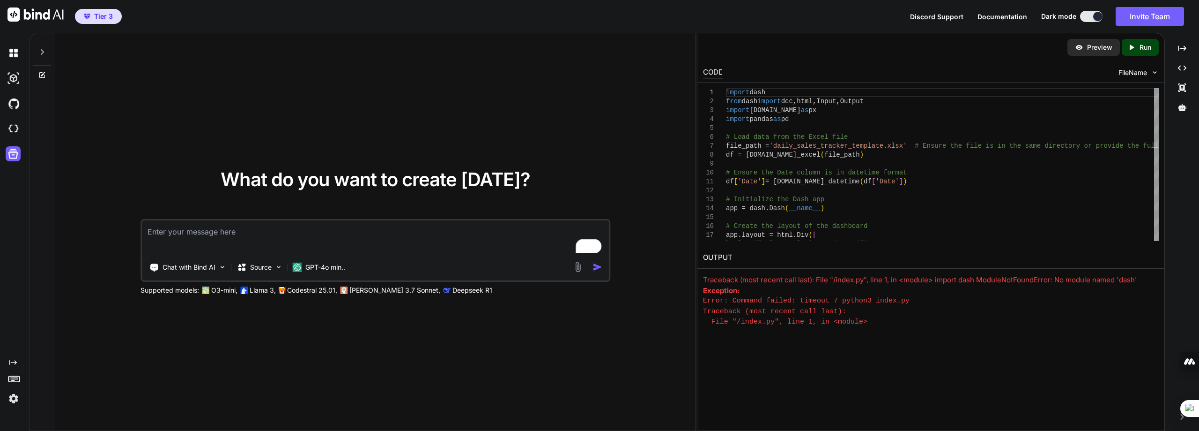
click at [14, 362] on icon at bounding box center [12, 362] width 7 height 5
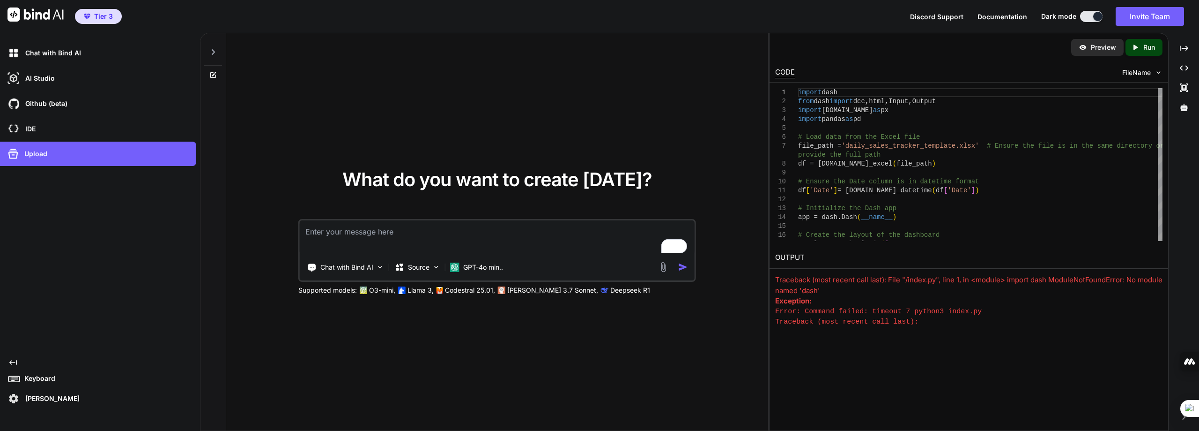
click at [13, 360] on icon "Created with Pixso." at bounding box center [12, 361] width 7 height 7
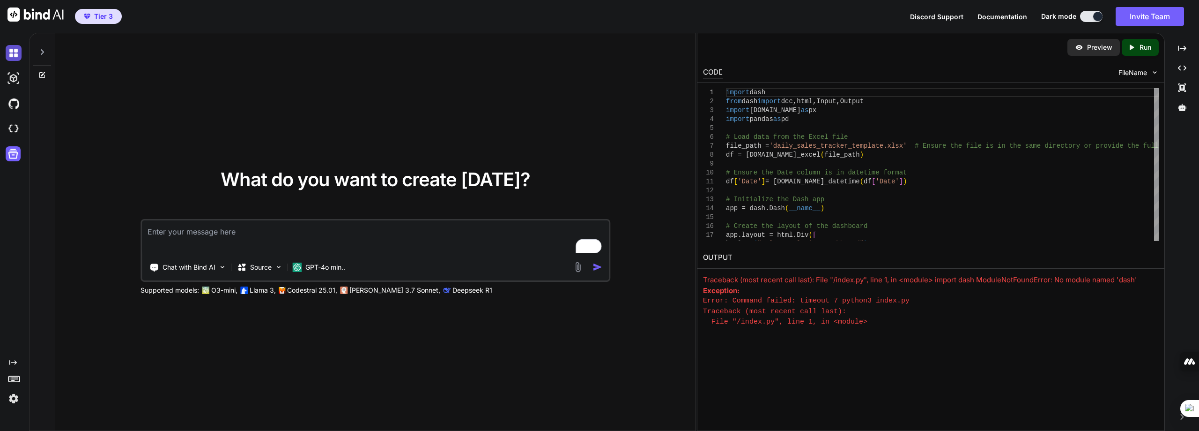
click at [15, 51] on img at bounding box center [14, 53] width 16 height 16
click at [9, 77] on img at bounding box center [14, 78] width 16 height 16
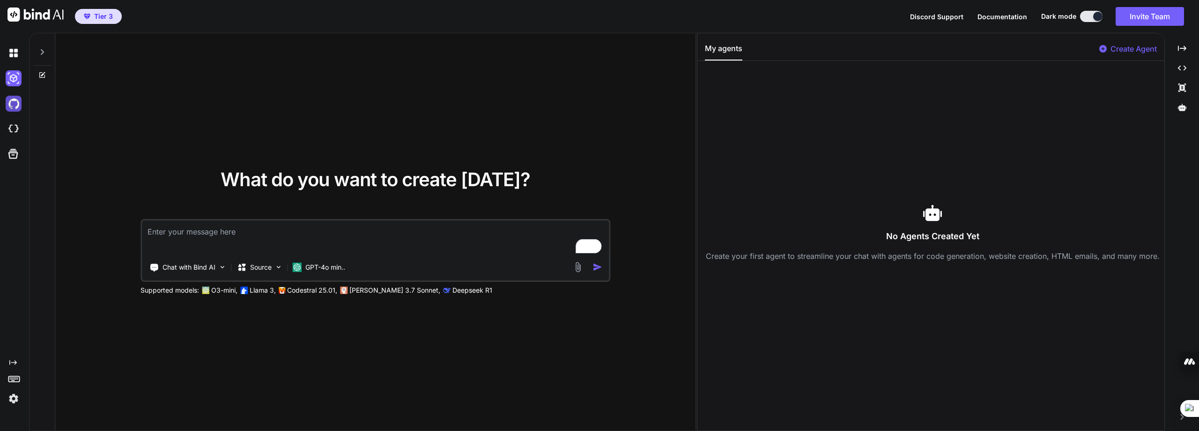
click at [13, 109] on img at bounding box center [14, 104] width 16 height 16
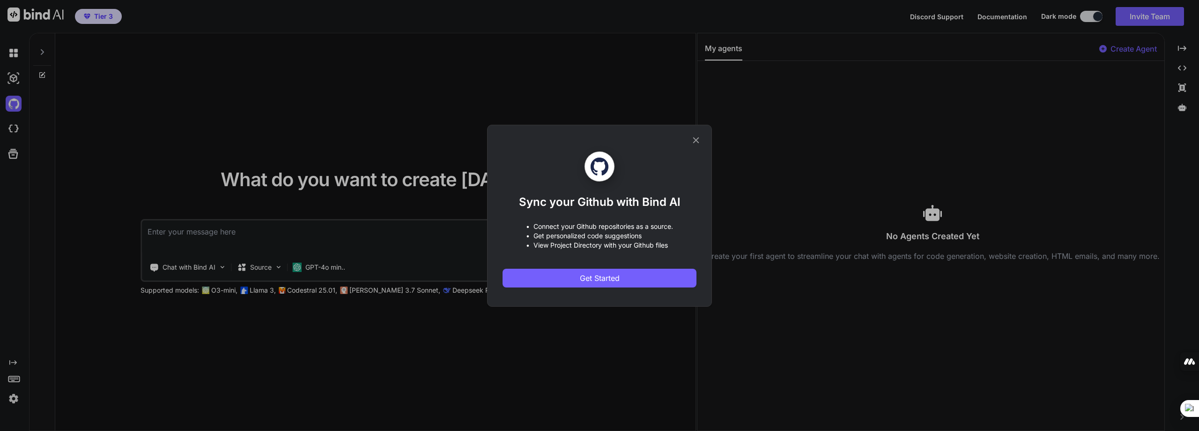
click at [11, 126] on div "Sync your Github with Bind AI • Connect your Github repositories as a source. •…" at bounding box center [599, 215] width 1199 height 431
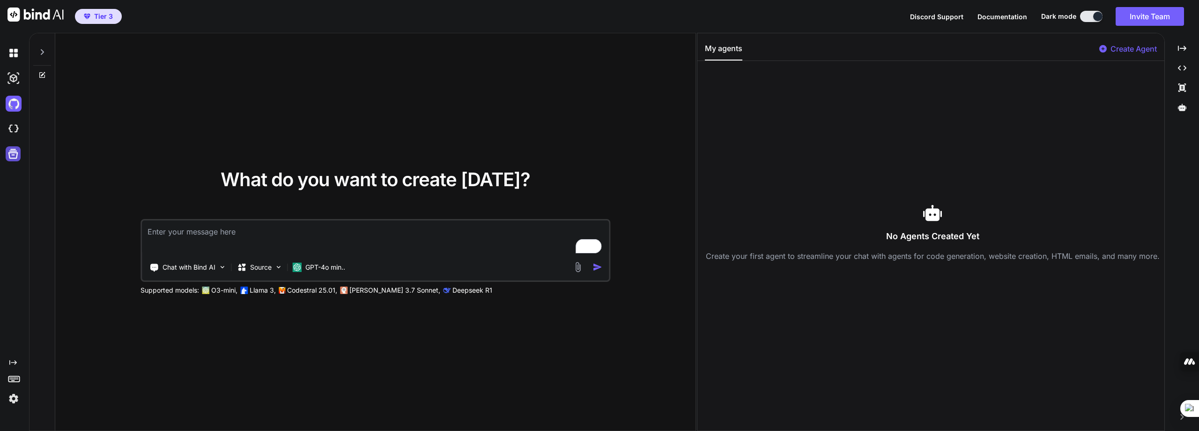
click at [15, 156] on icon at bounding box center [13, 153] width 13 height 13
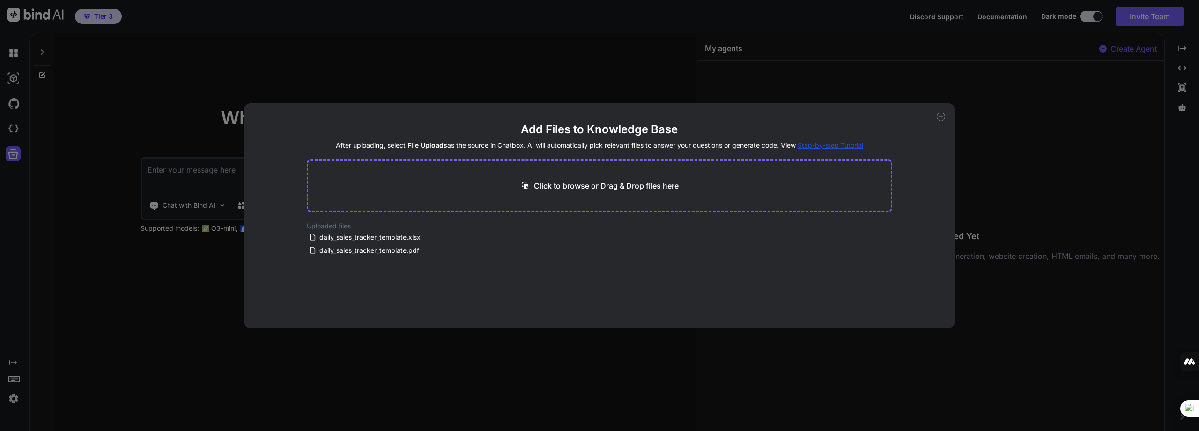
click at [943, 117] on icon at bounding box center [941, 116] width 8 height 8
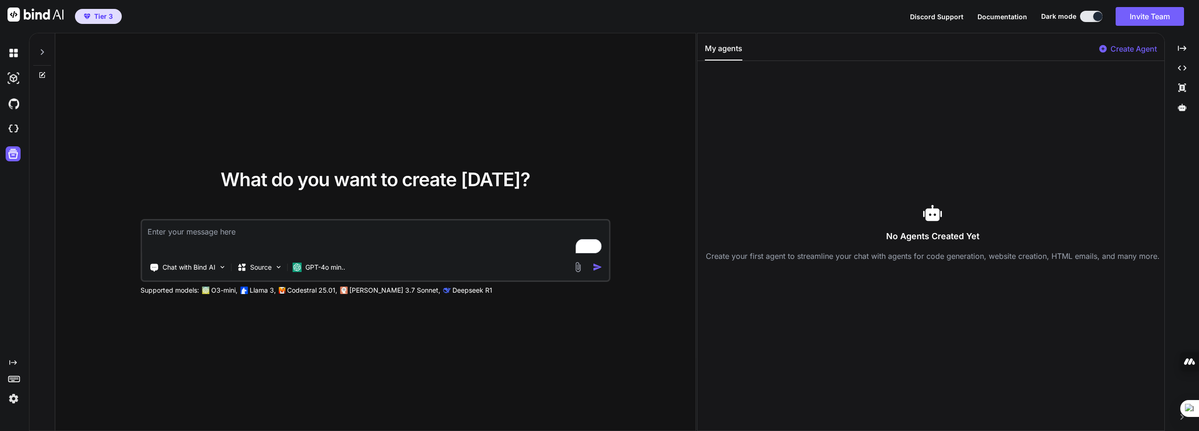
click at [43, 74] on icon at bounding box center [43, 74] width 4 height 4
click at [42, 74] on icon at bounding box center [43, 74] width 4 height 4
click at [43, 51] on icon at bounding box center [42, 52] width 3 height 6
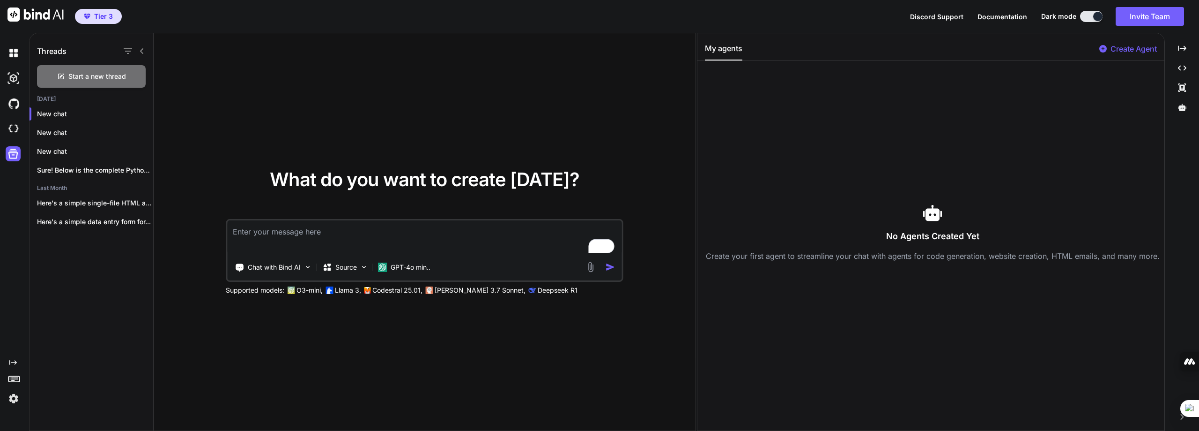
click at [103, 274] on div "Threads Start a new thread Today New chat New chat New chat Sure! Below is the …" at bounding box center [92, 232] width 124 height 398
click at [15, 399] on img at bounding box center [14, 398] width 16 height 16
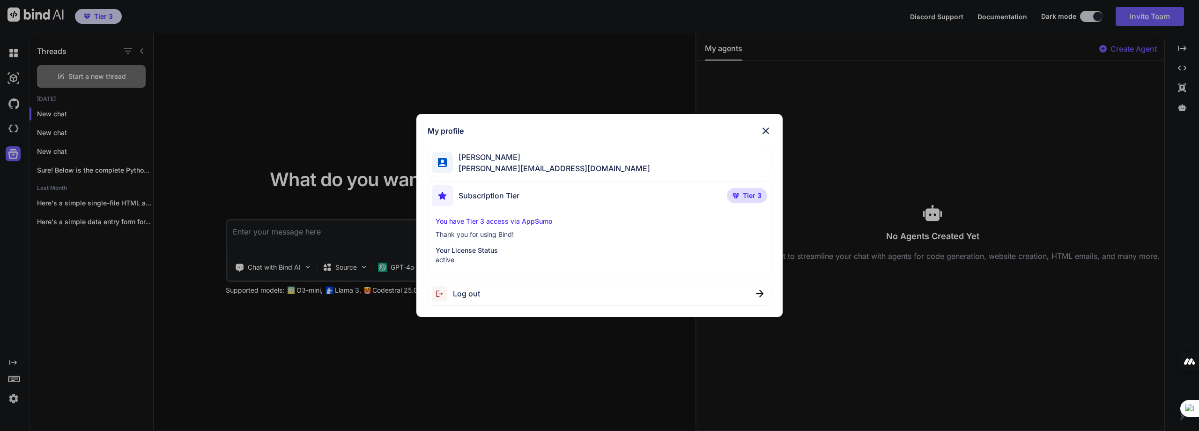
click at [466, 291] on span "Log out" at bounding box center [466, 293] width 27 height 11
